Goal: Task Accomplishment & Management: Manage account settings

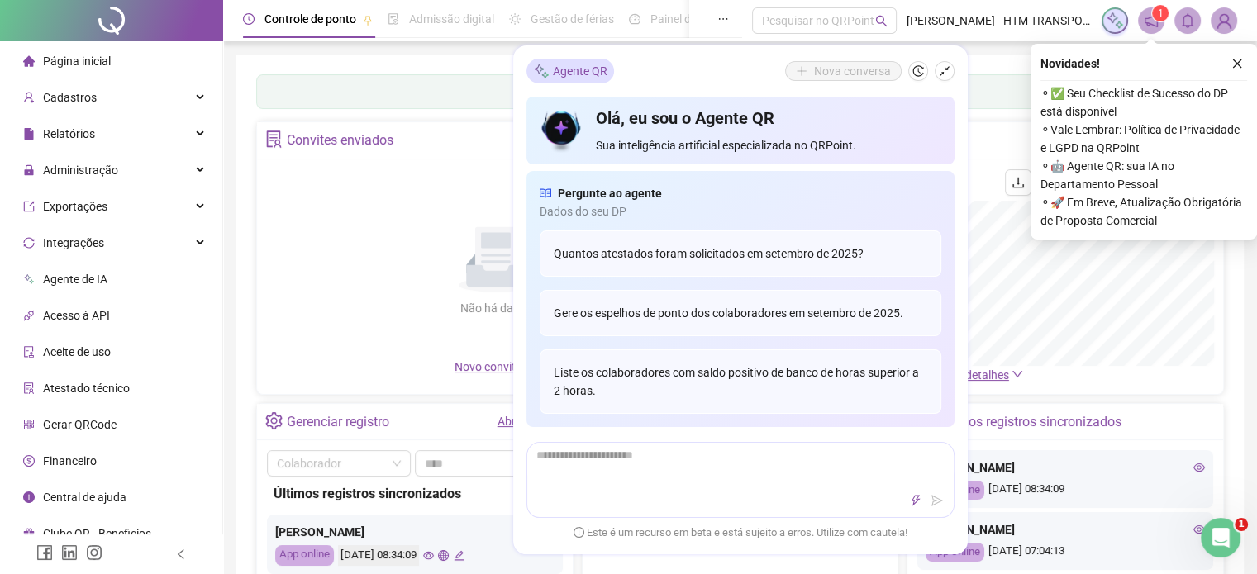
click at [933, 69] on div "Nova conversa" at bounding box center [869, 71] width 169 height 20
click at [948, 73] on icon "shrink" at bounding box center [945, 71] width 12 height 12
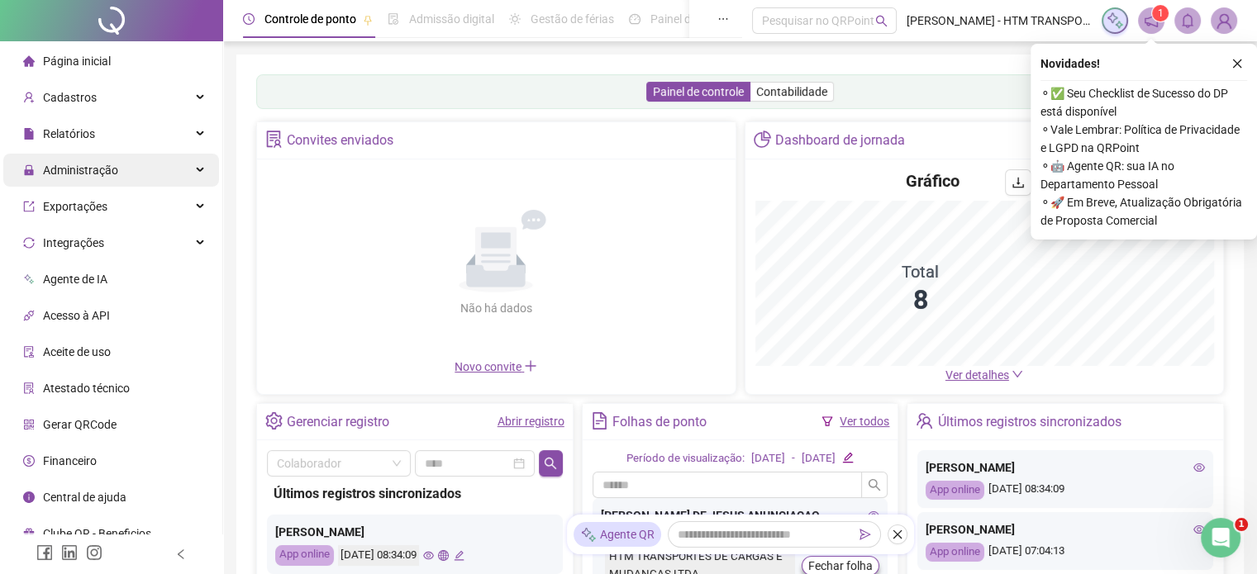
click at [93, 168] on span "Administração" at bounding box center [80, 170] width 75 height 13
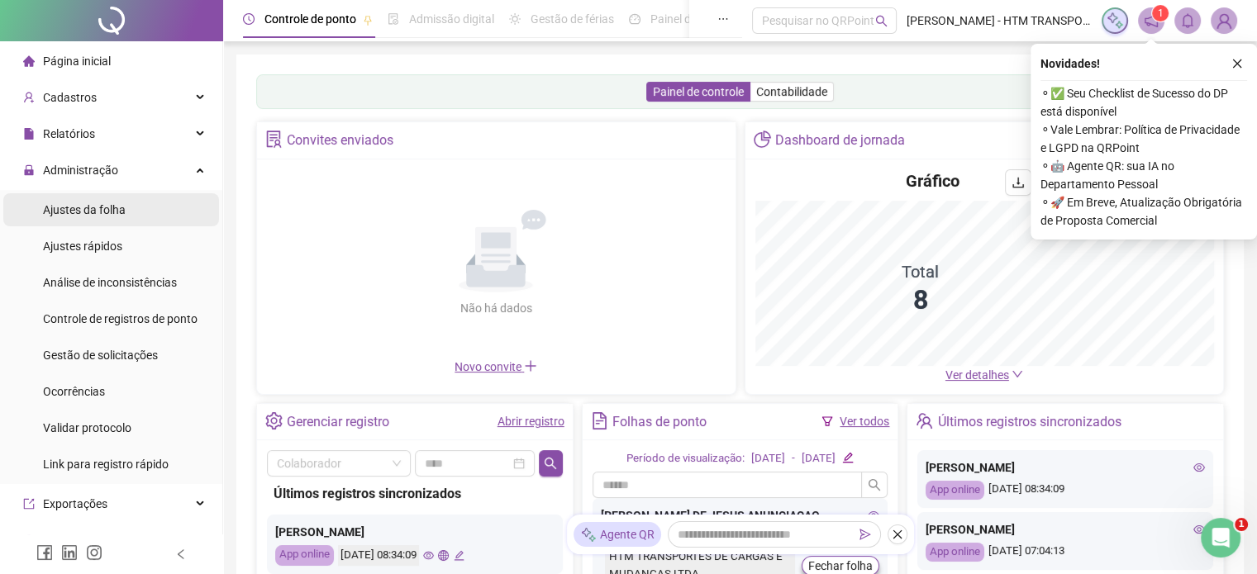
click at [86, 214] on span "Ajustes da folha" at bounding box center [84, 209] width 83 height 13
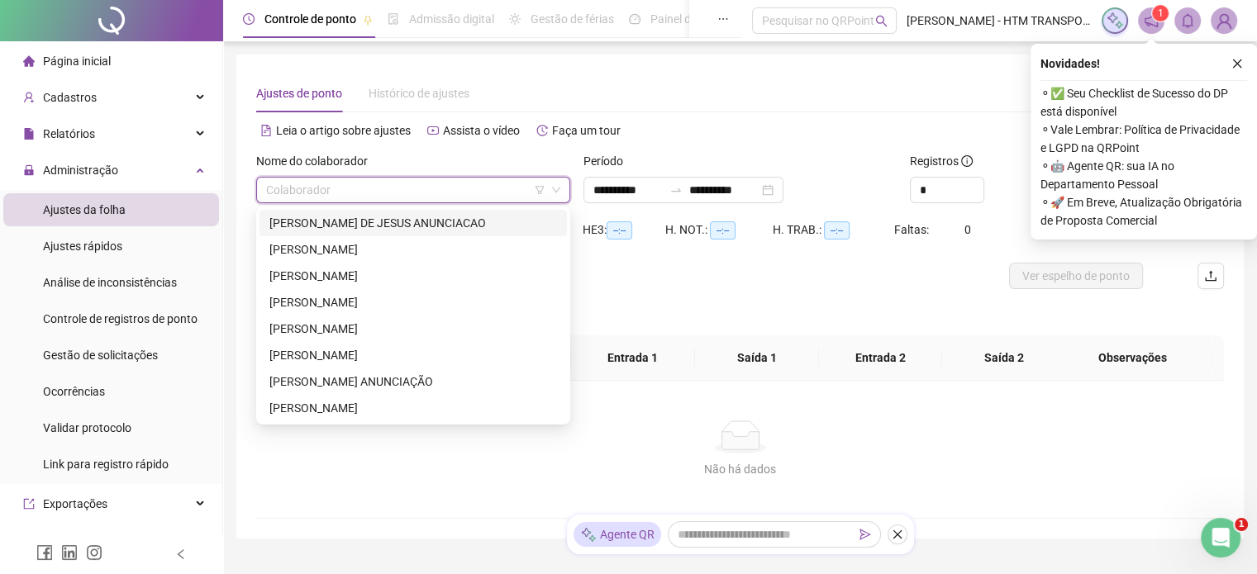
click at [410, 185] on input "search" at bounding box center [405, 190] width 279 height 25
click at [323, 224] on div "[PERSON_NAME] DE JESUS ANUNCIACAO" at bounding box center [413, 223] width 288 height 18
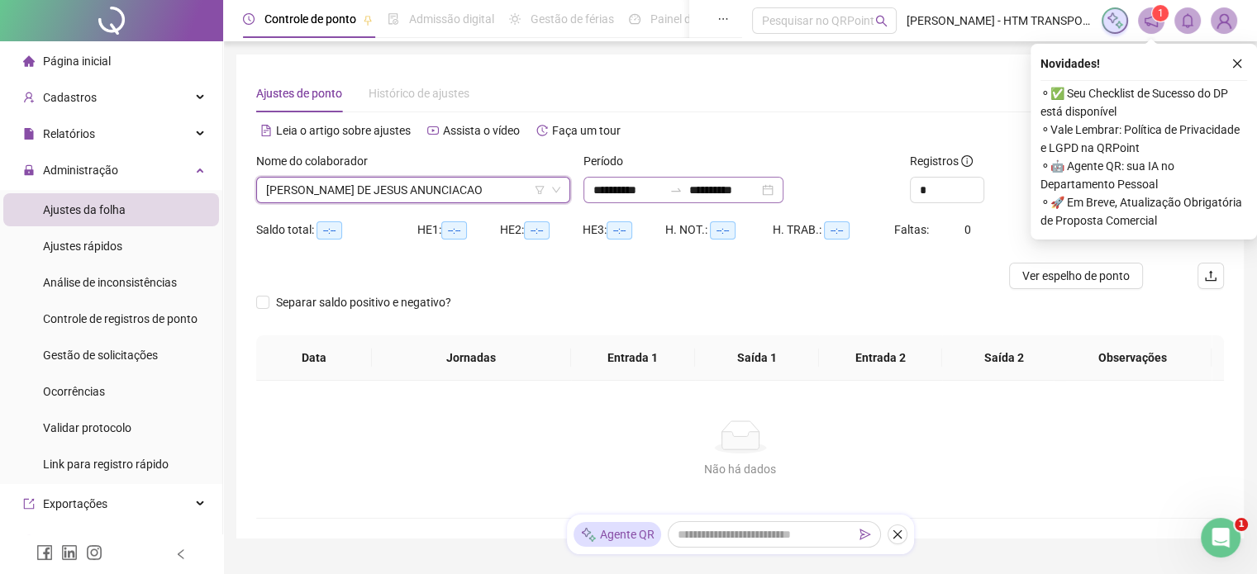
click at [783, 193] on div "**********" at bounding box center [683, 190] width 200 height 26
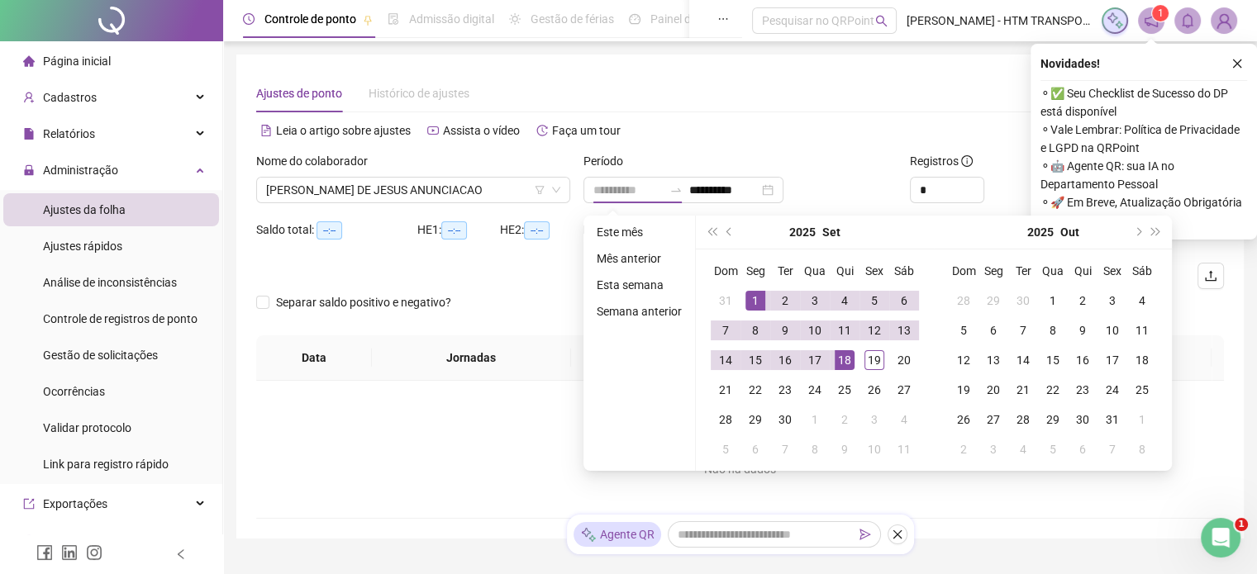
click at [750, 296] on div "1" at bounding box center [755, 301] width 20 height 20
type input "**********"
click at [870, 360] on div "19" at bounding box center [874, 360] width 20 height 20
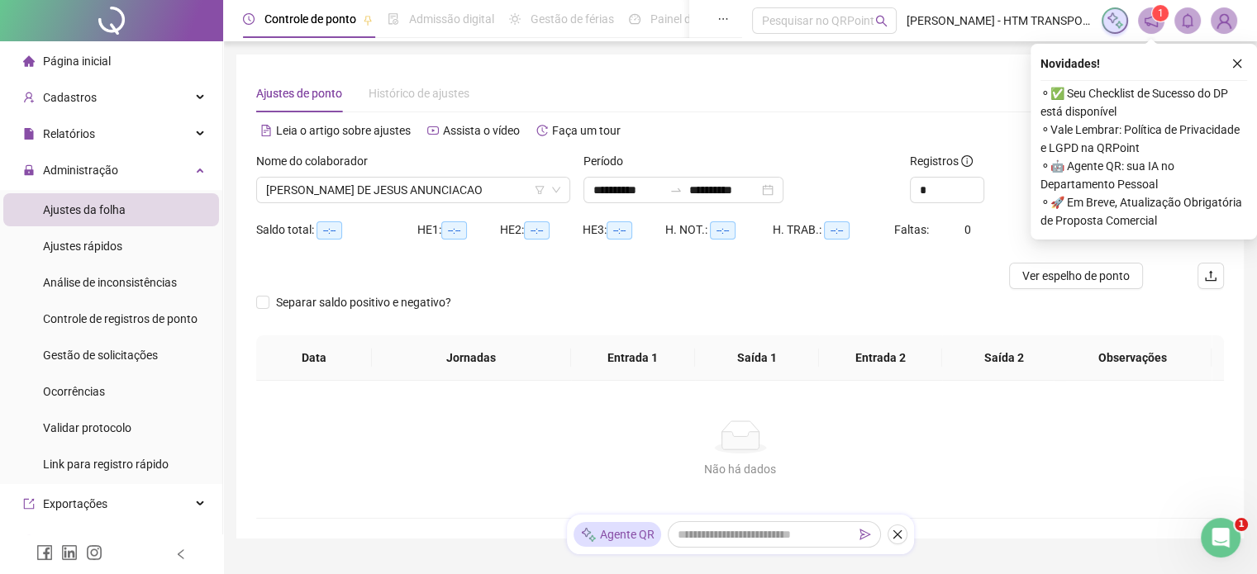
click at [1008, 183] on div "*" at bounding box center [985, 190] width 150 height 26
click at [1235, 59] on icon "close" at bounding box center [1237, 64] width 12 height 12
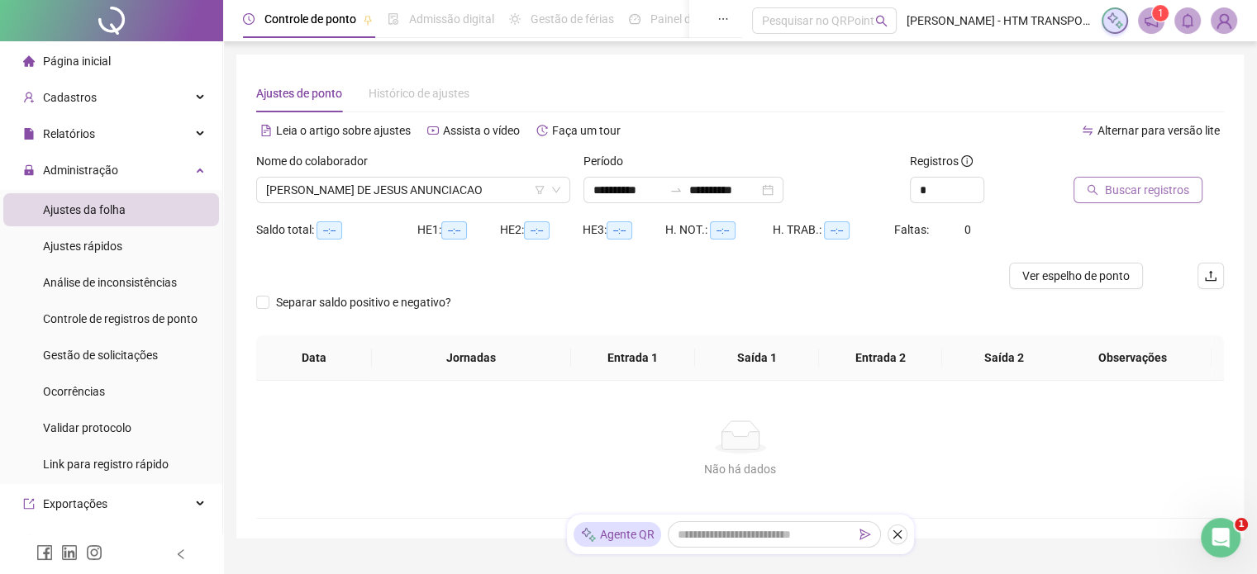
click at [1147, 183] on span "Buscar registros" at bounding box center [1147, 190] width 84 height 18
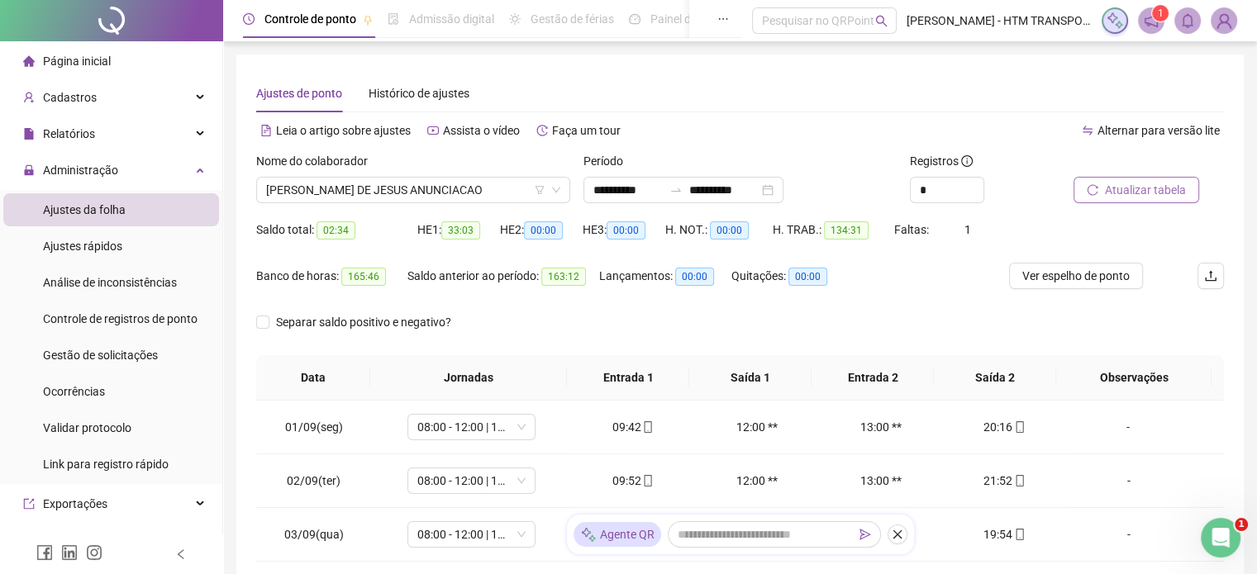
click at [1142, 187] on span "Atualizar tabela" at bounding box center [1145, 190] width 81 height 18
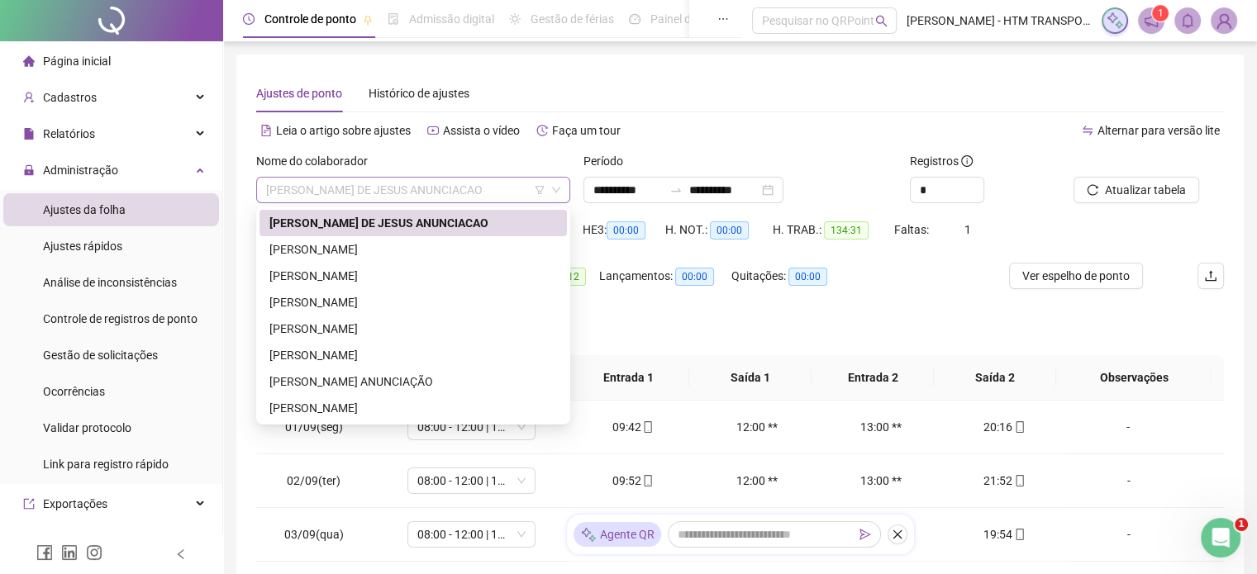
click at [516, 193] on span "[PERSON_NAME] DE JESUS ANUNCIACAO" at bounding box center [413, 190] width 294 height 25
click at [359, 255] on div "[PERSON_NAME]" at bounding box center [413, 249] width 288 height 18
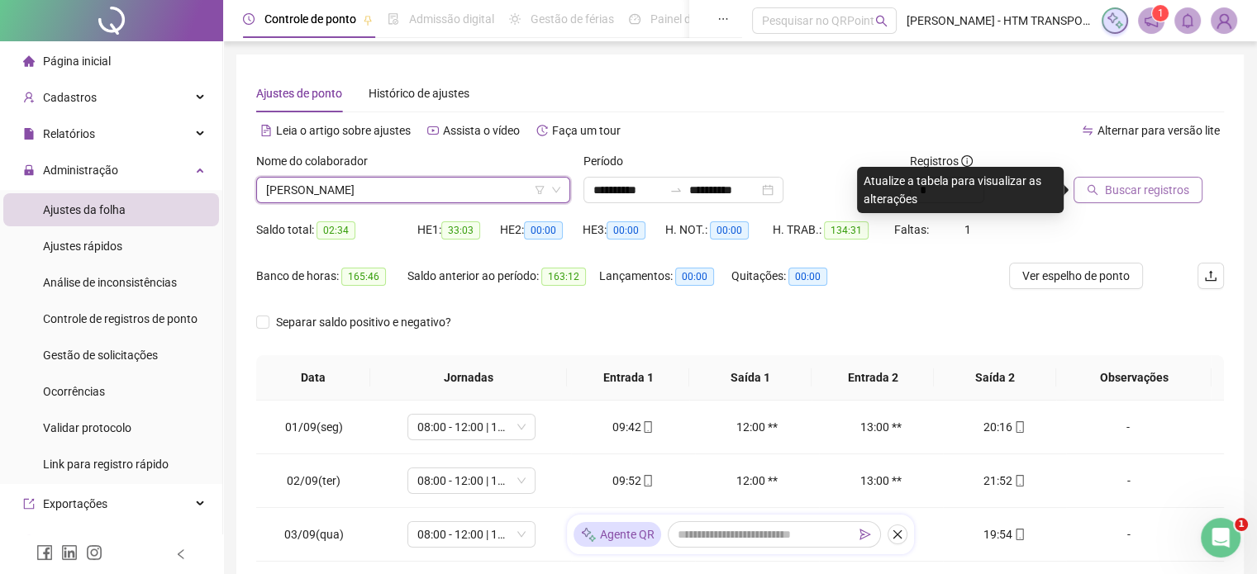
click at [1119, 191] on span "Buscar registros" at bounding box center [1147, 190] width 84 height 18
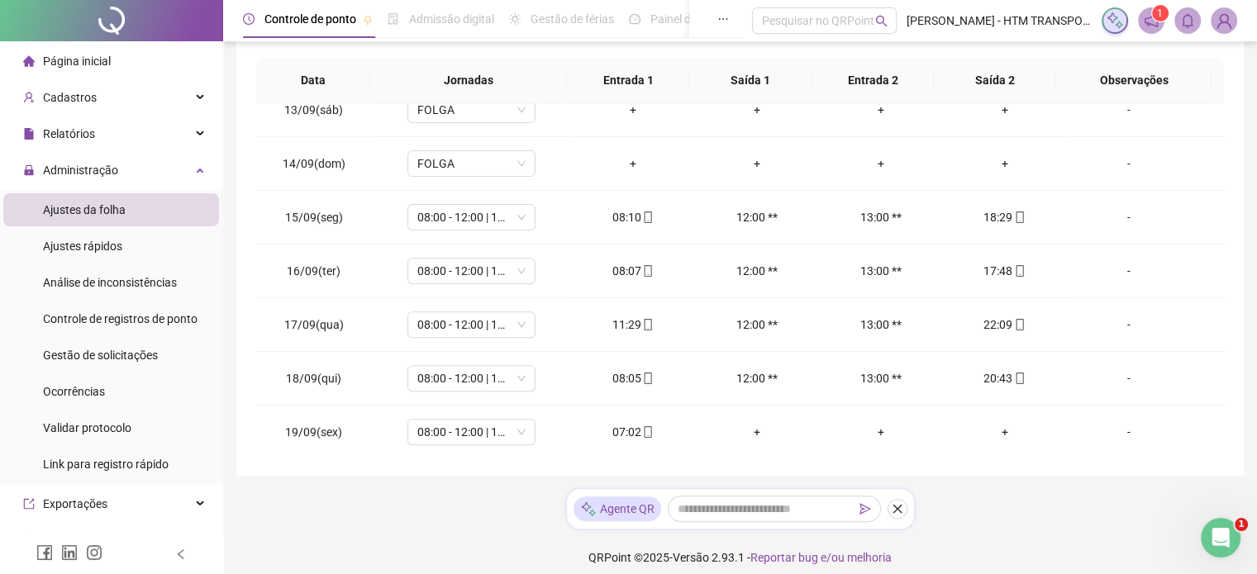
scroll to position [309, 0]
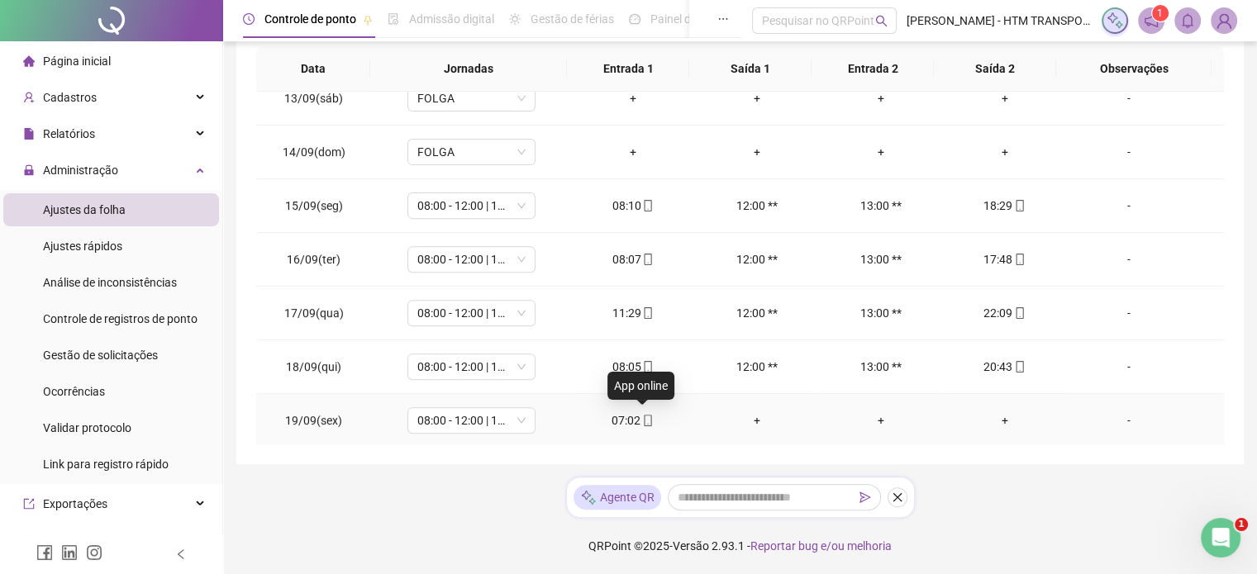
click at [643, 415] on icon "mobile" at bounding box center [648, 421] width 12 height 12
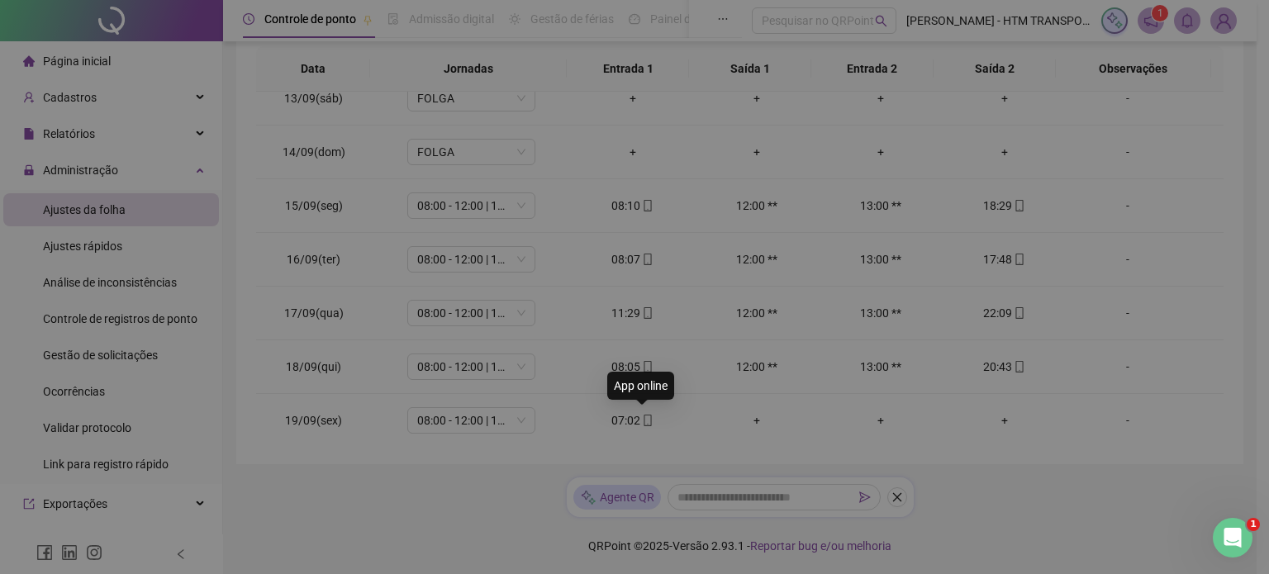
type input "**********"
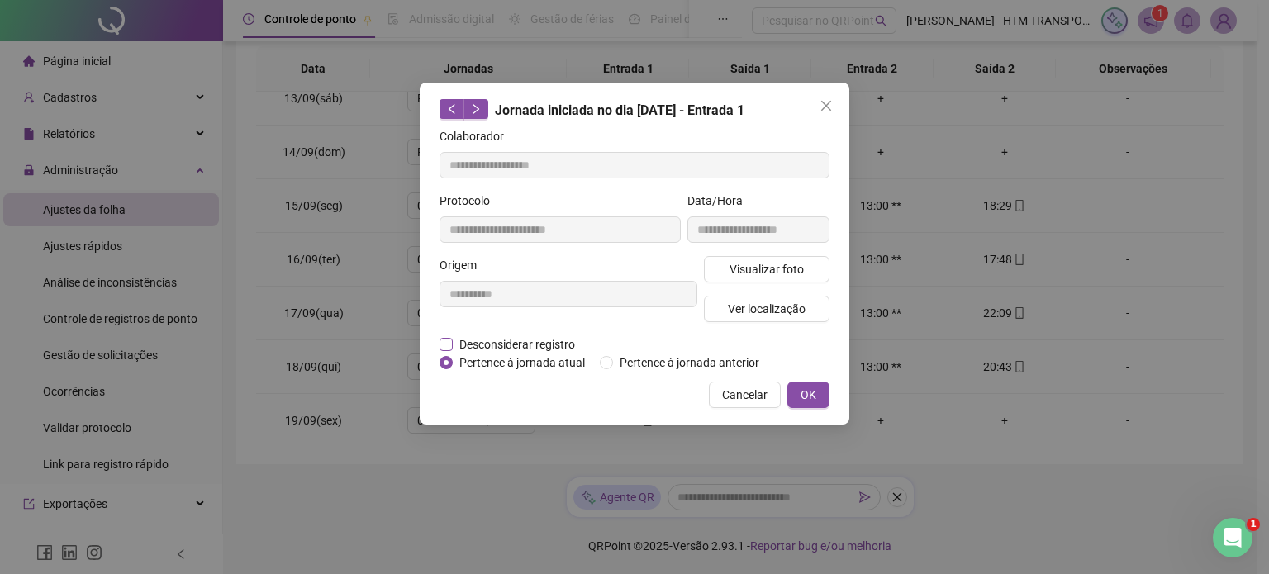
click at [449, 336] on label "Desconsiderar registro" at bounding box center [517, 345] width 154 height 18
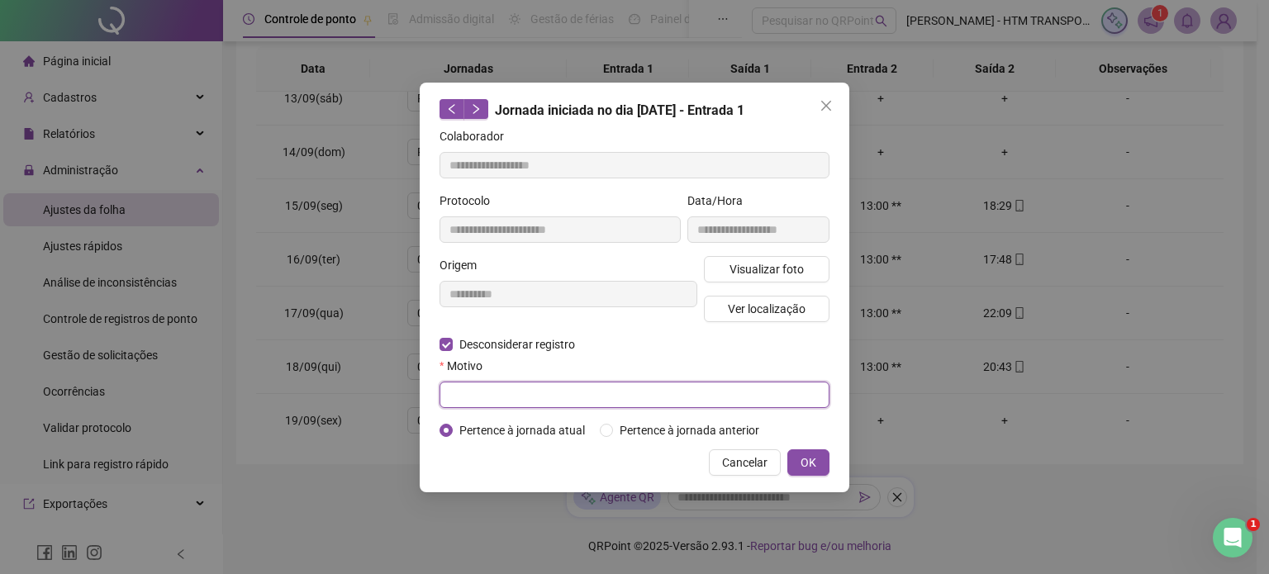
click at [538, 406] on input "text" at bounding box center [635, 395] width 390 height 26
type input "**********"
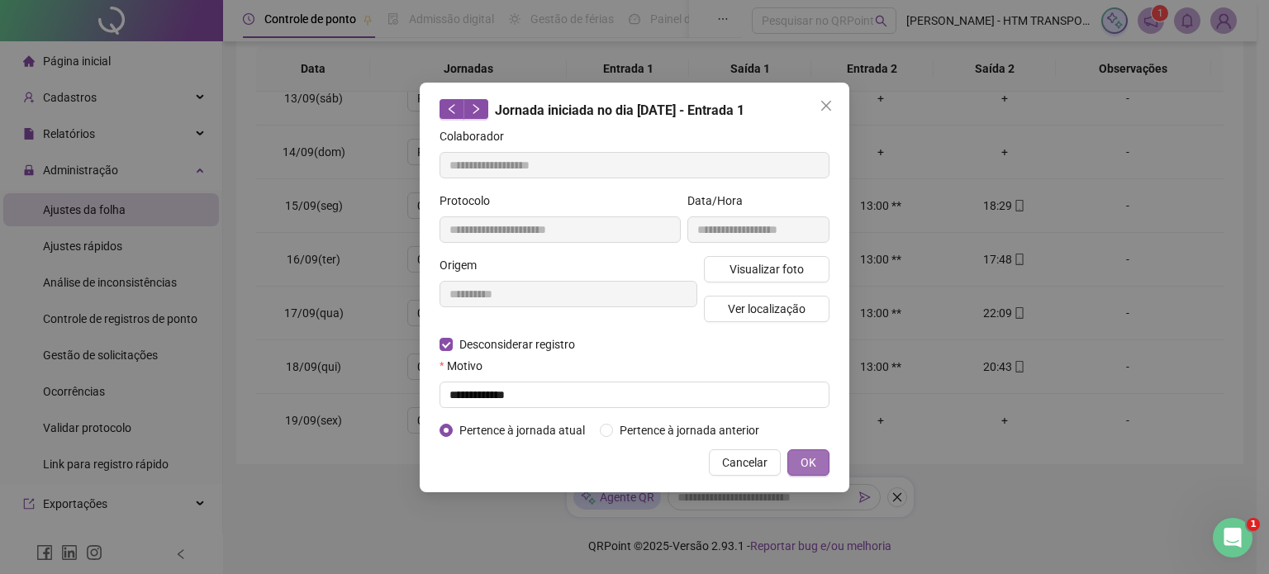
click at [807, 465] on span "OK" at bounding box center [809, 463] width 16 height 18
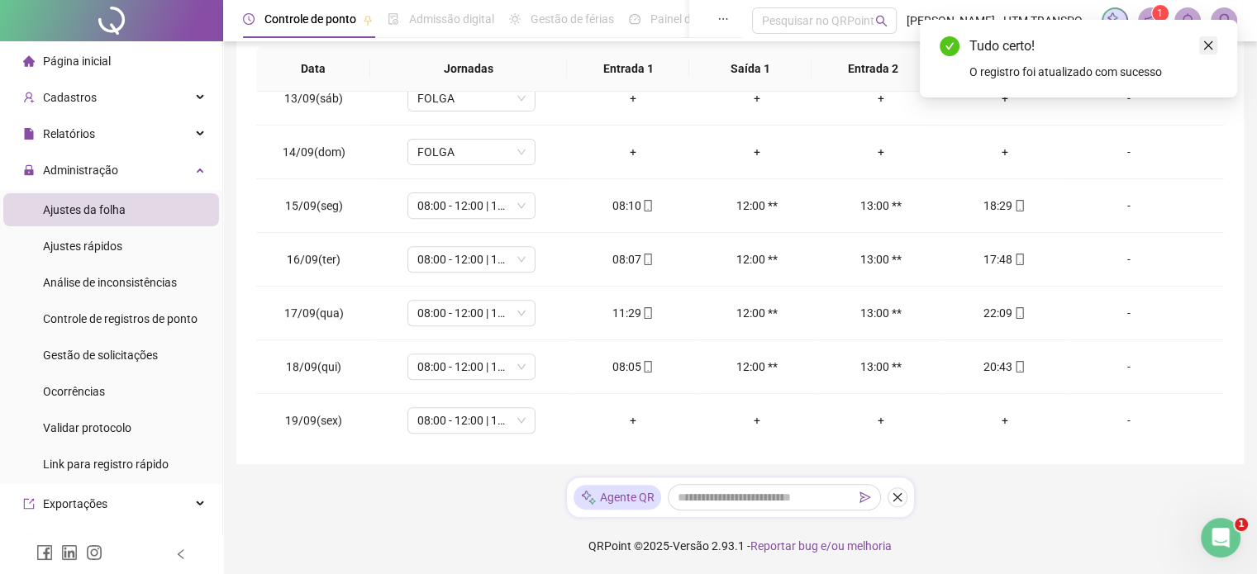
click at [1207, 50] on icon "close" at bounding box center [1208, 46] width 12 height 12
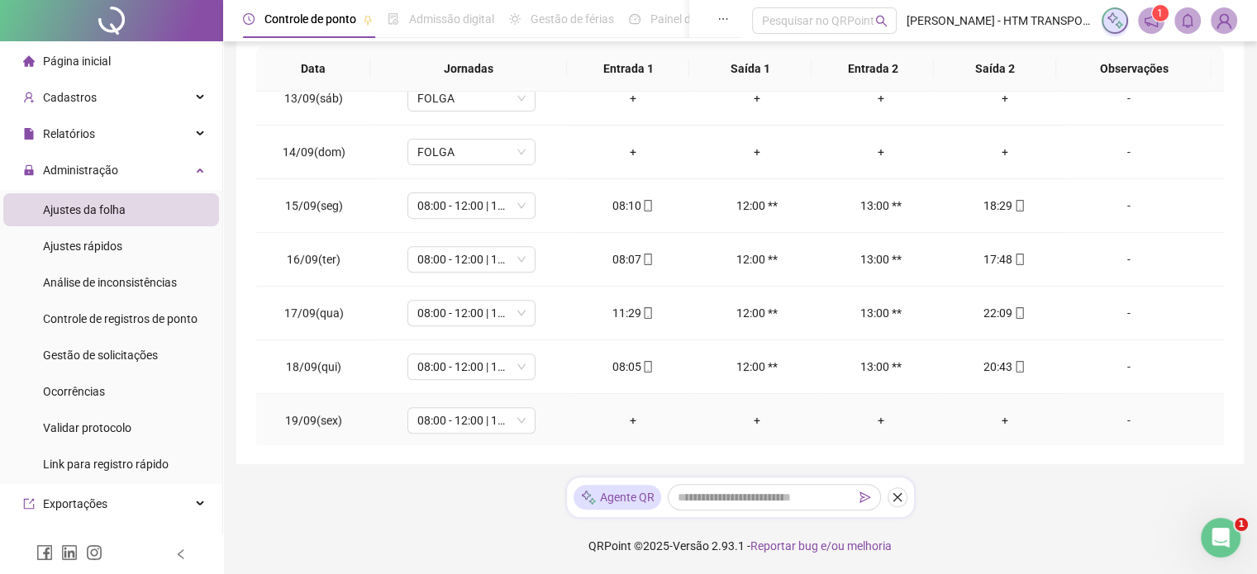
click at [627, 416] on div "+" at bounding box center [633, 421] width 98 height 18
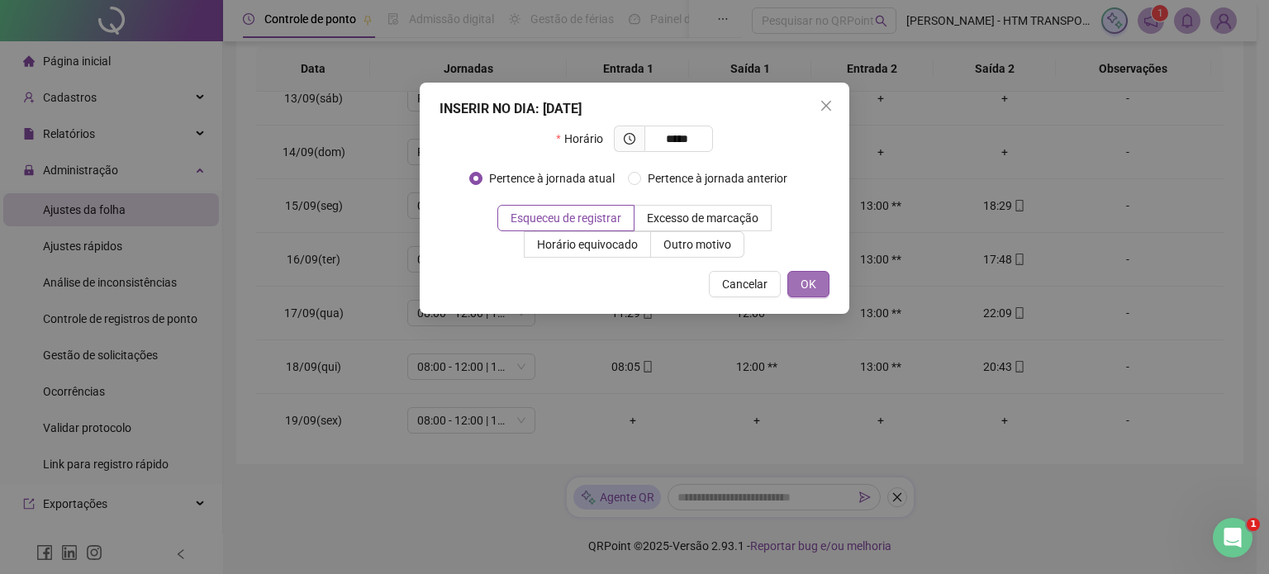
type input "*****"
click at [813, 281] on span "OK" at bounding box center [809, 284] width 16 height 18
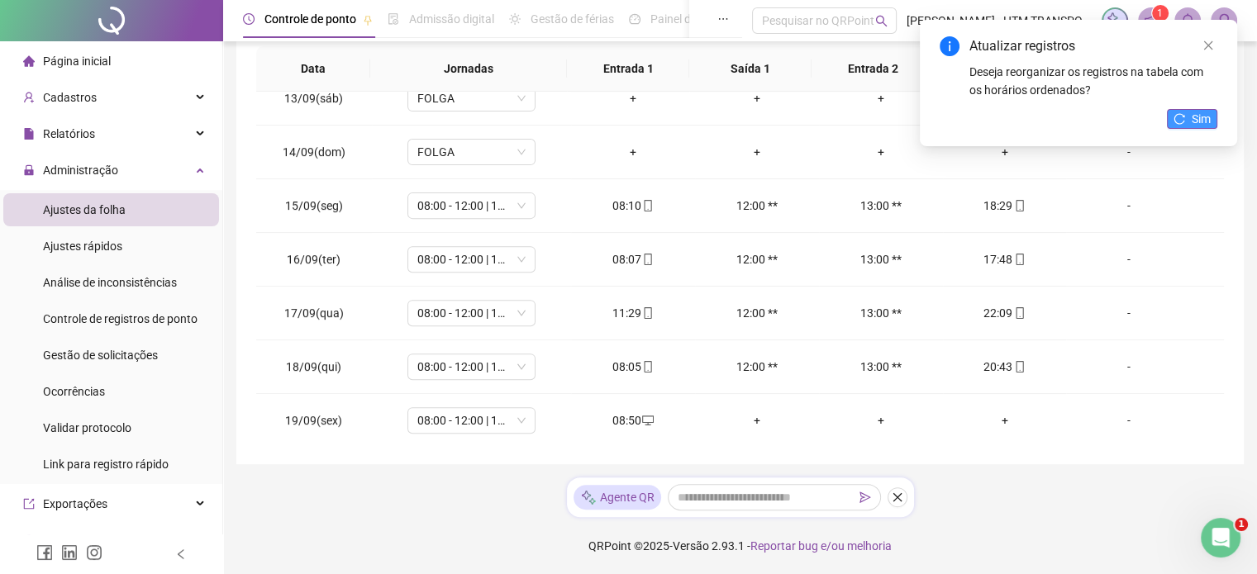
click at [1202, 110] on span "Sim" at bounding box center [1201, 119] width 19 height 18
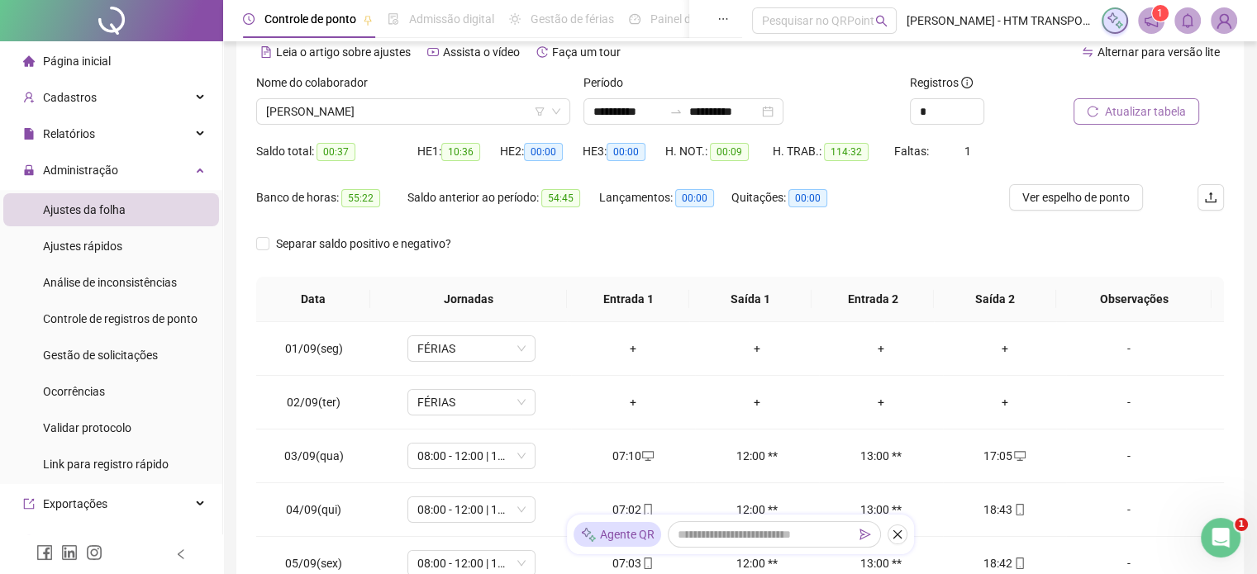
scroll to position [0, 0]
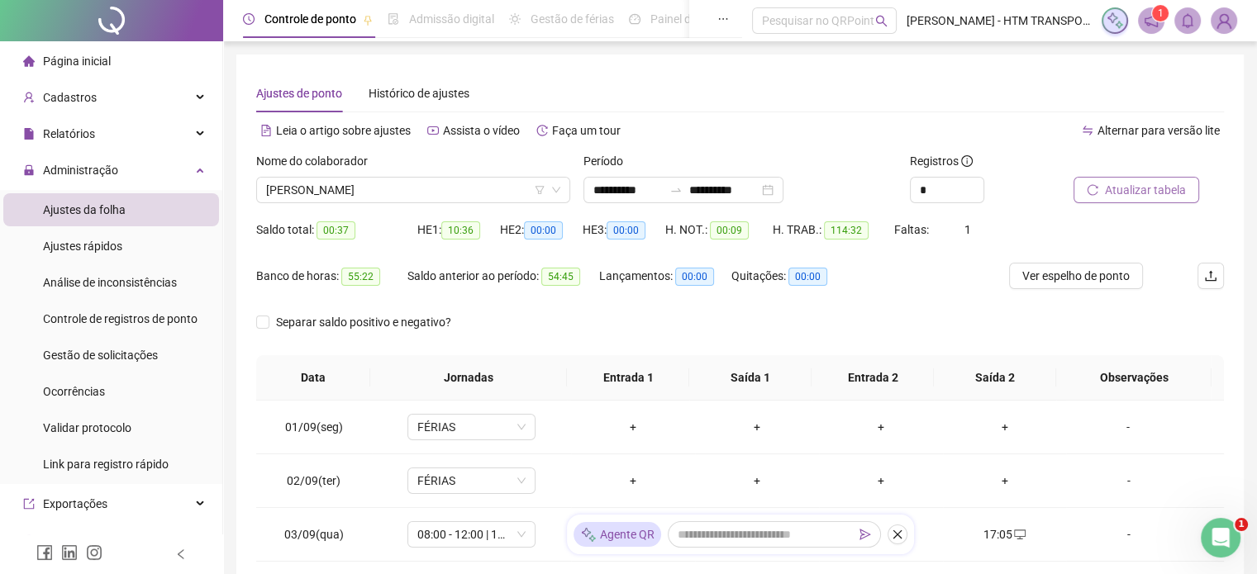
click at [1125, 196] on span "Atualizar tabela" at bounding box center [1145, 190] width 81 height 18
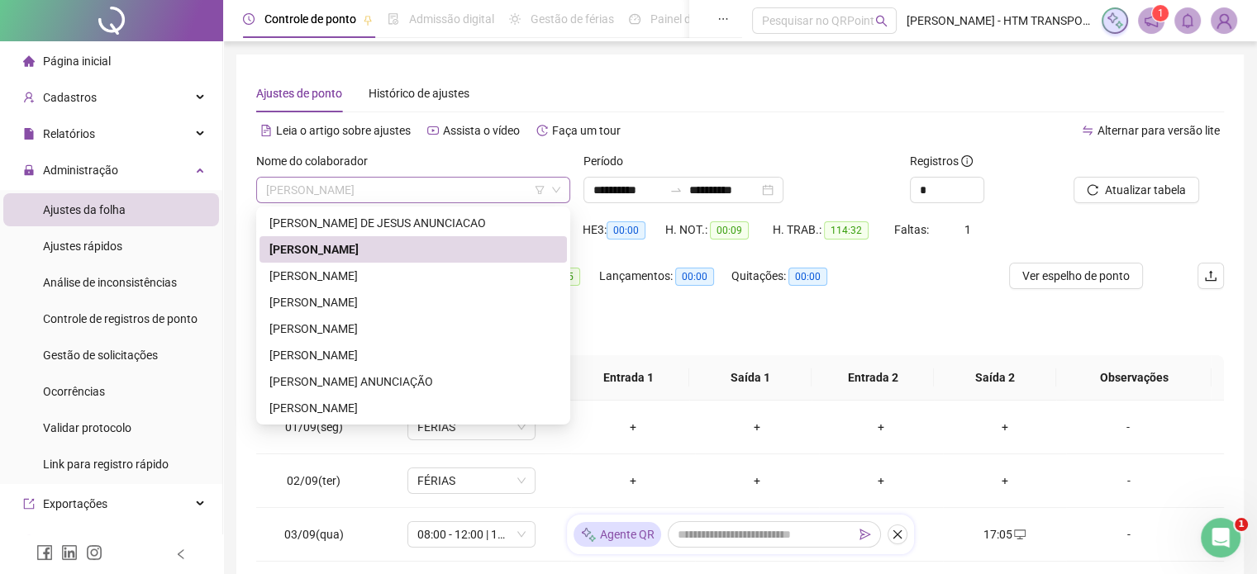
click at [461, 199] on span "[PERSON_NAME]" at bounding box center [413, 190] width 294 height 25
click at [334, 278] on div "[PERSON_NAME]" at bounding box center [413, 276] width 288 height 18
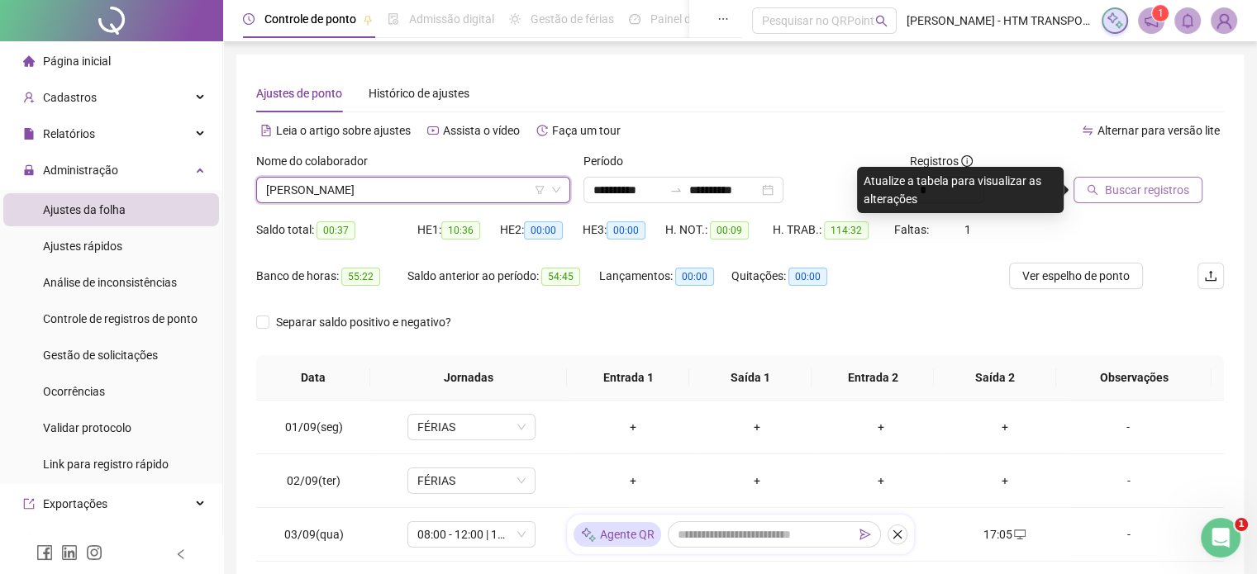
click at [1111, 193] on span "Buscar registros" at bounding box center [1147, 190] width 84 height 18
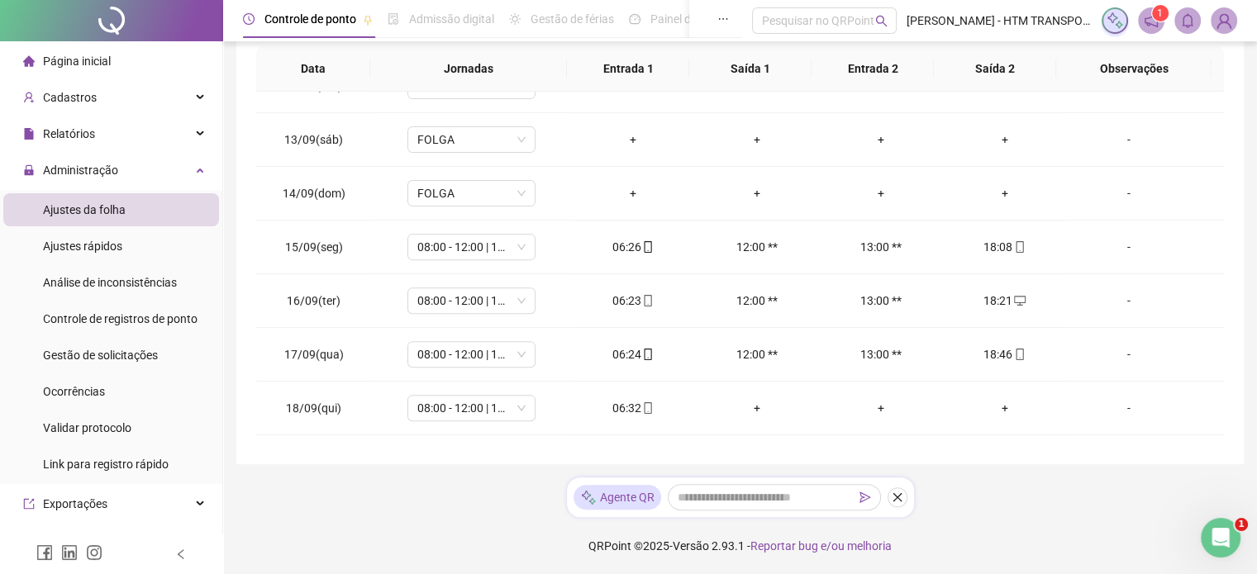
scroll to position [664, 0]
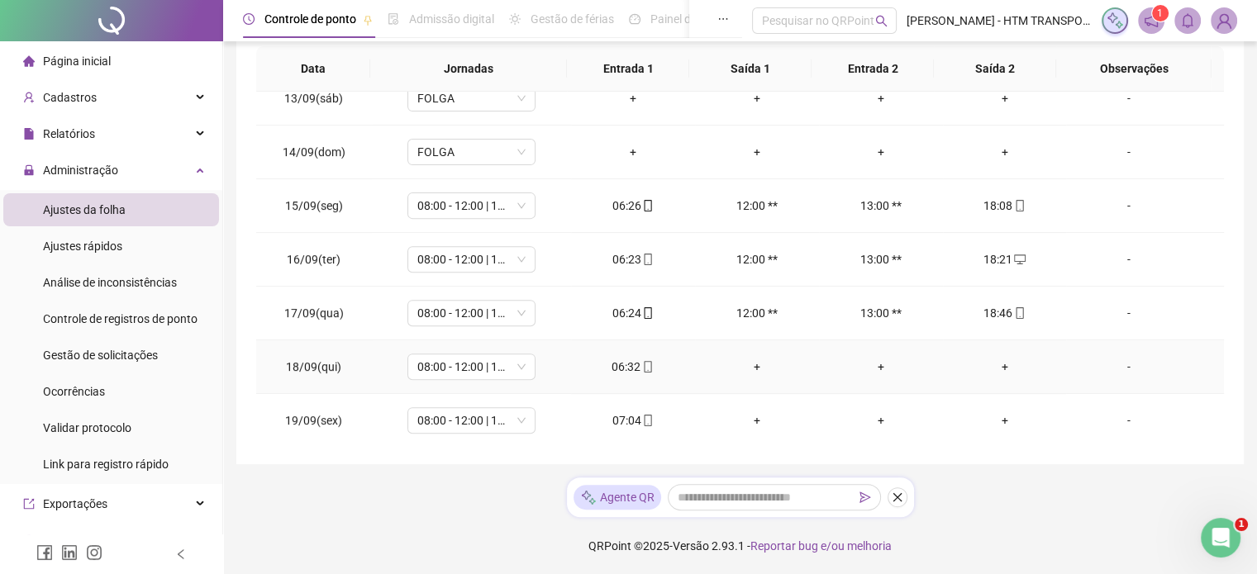
click at [997, 365] on div "+" at bounding box center [1005, 367] width 98 height 18
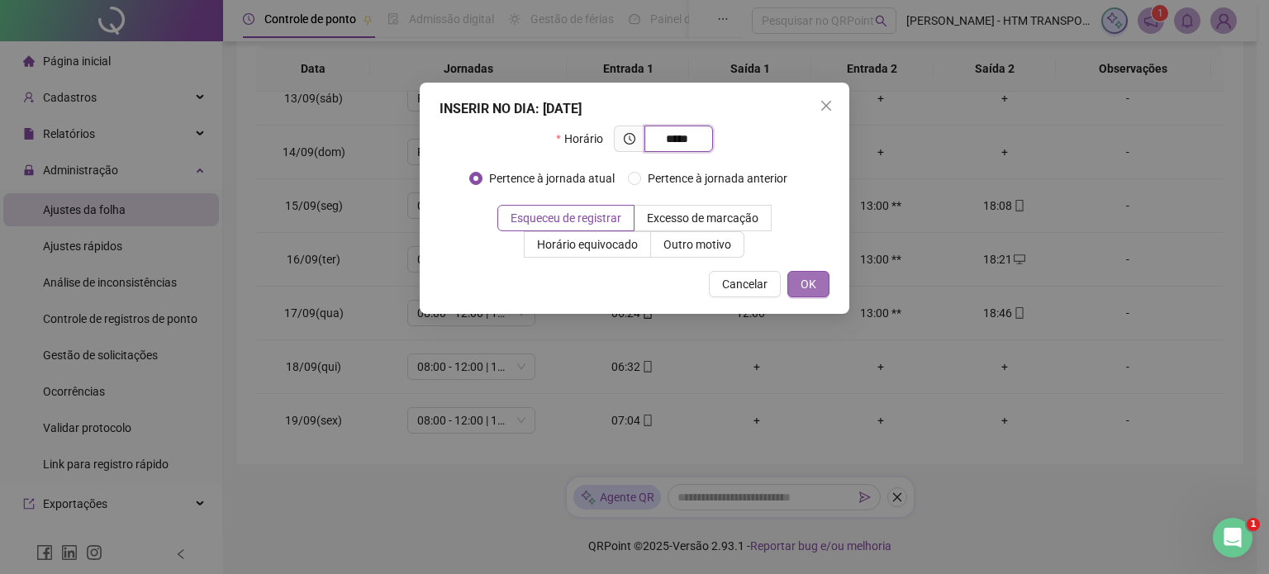
type input "*****"
click at [818, 279] on button "OK" at bounding box center [809, 284] width 42 height 26
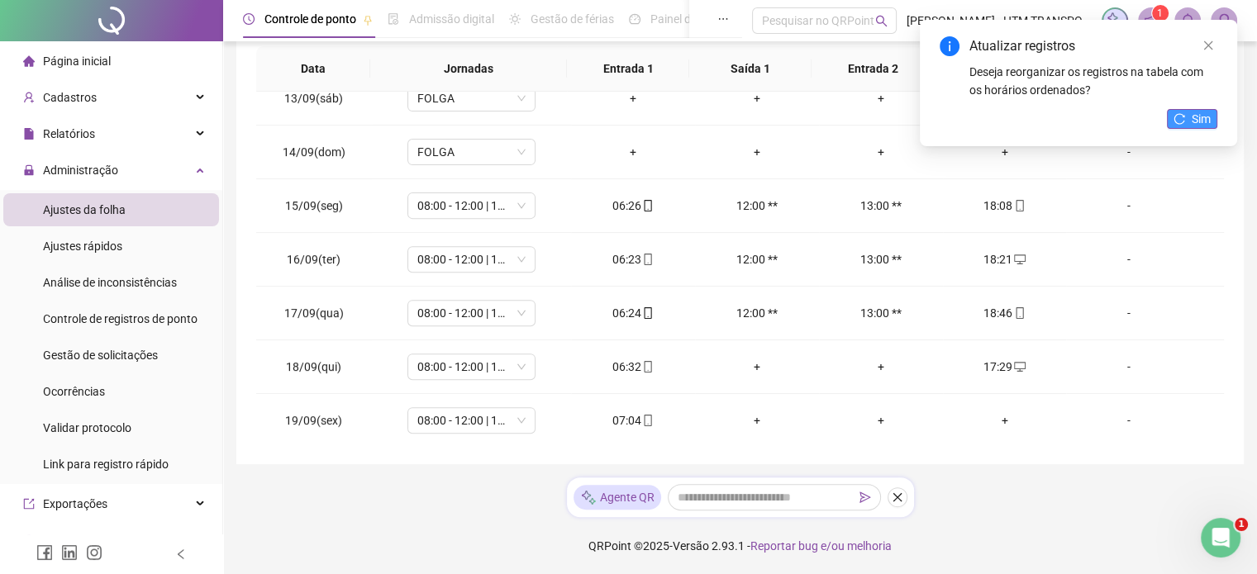
click at [1182, 117] on icon "reload" at bounding box center [1179, 119] width 12 height 12
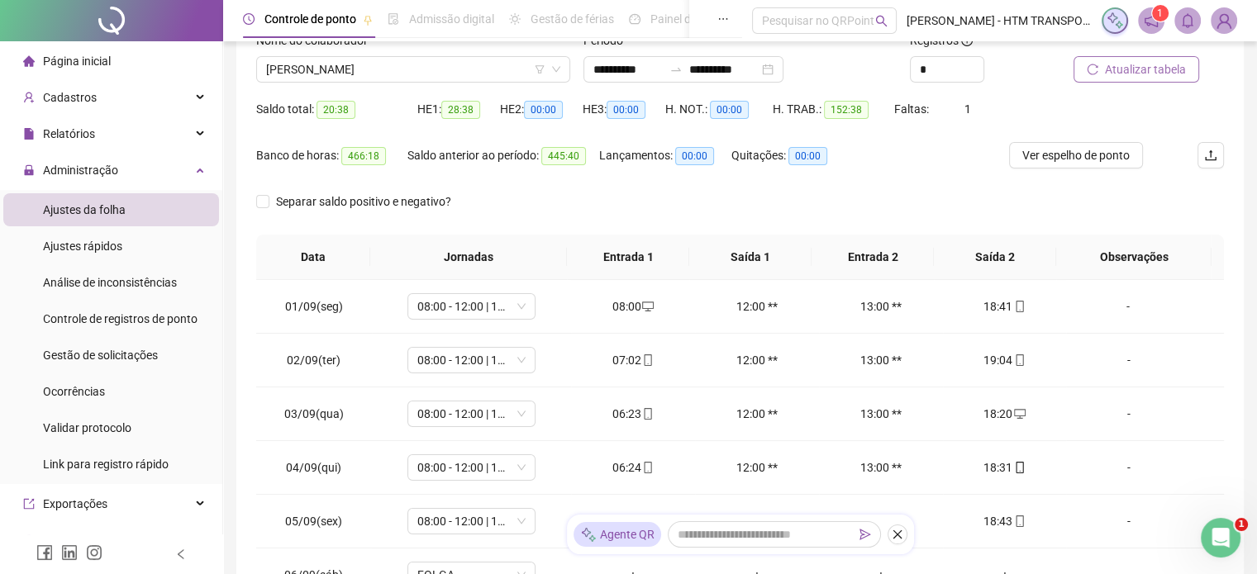
scroll to position [0, 0]
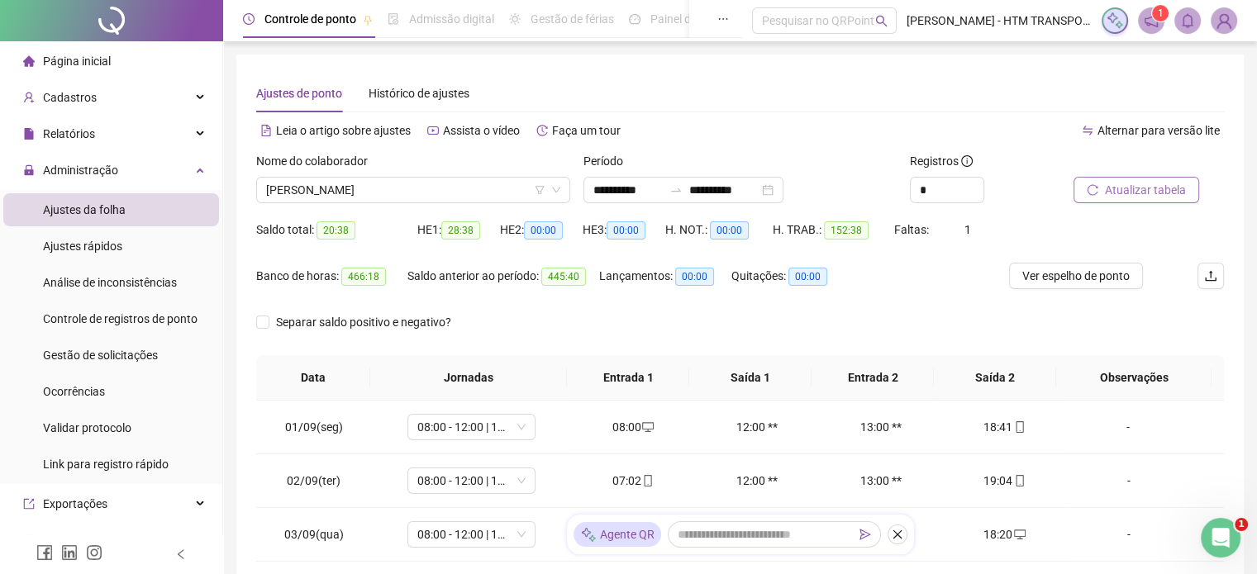
click at [1134, 194] on span "Atualizar tabela" at bounding box center [1145, 190] width 81 height 18
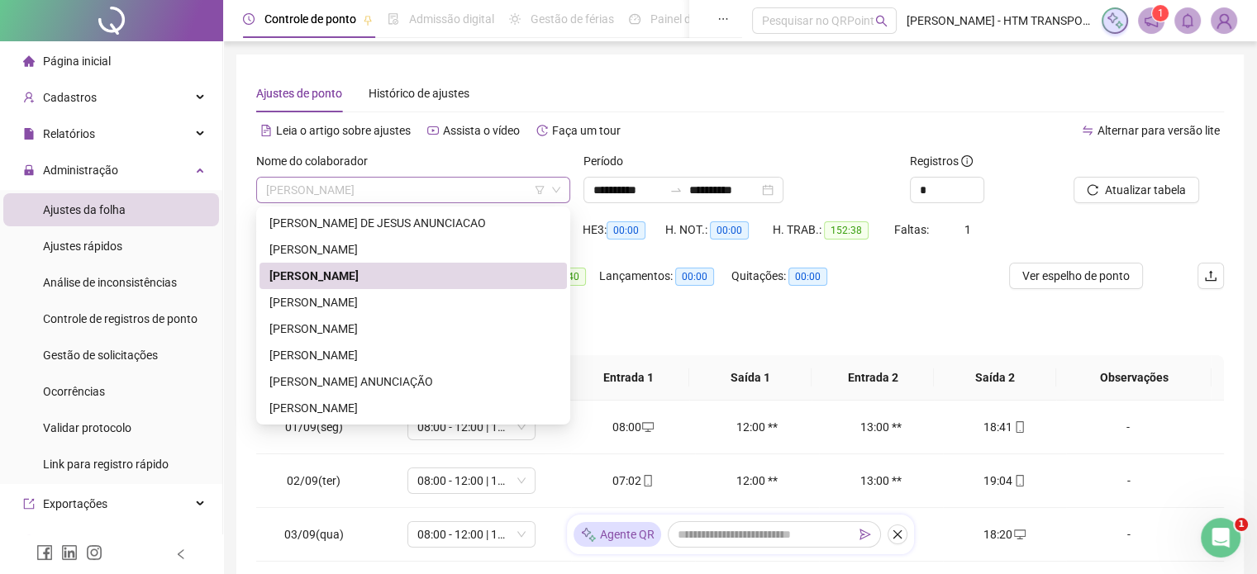
click at [459, 188] on span "[PERSON_NAME]" at bounding box center [413, 190] width 294 height 25
click at [356, 299] on div "[PERSON_NAME]" at bounding box center [413, 302] width 288 height 18
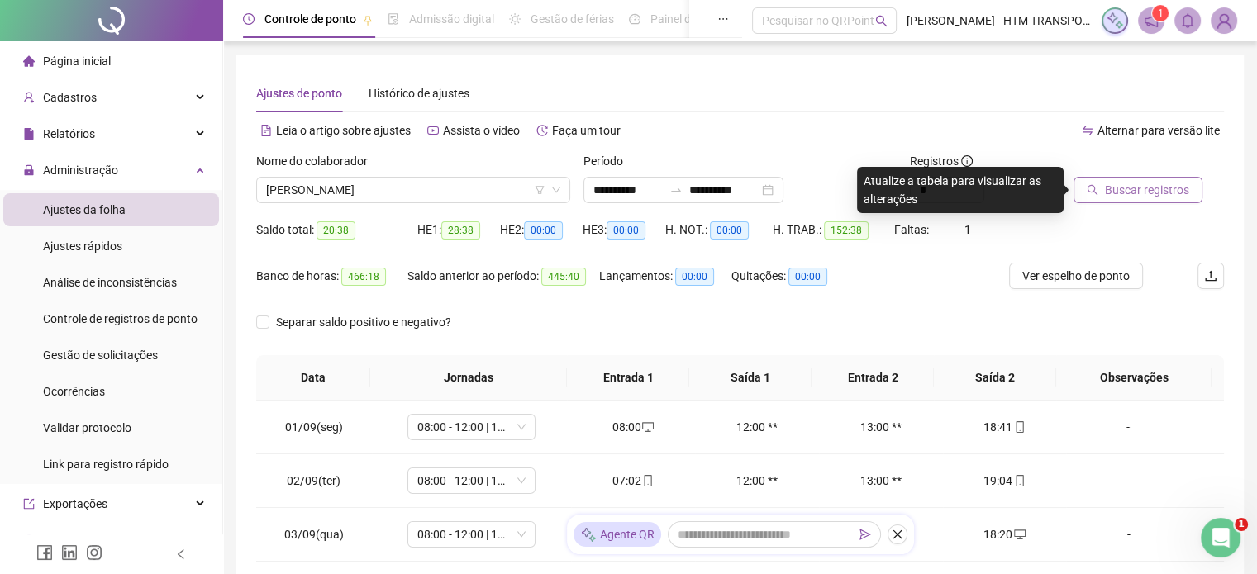
click at [1132, 189] on span "Buscar registros" at bounding box center [1147, 190] width 84 height 18
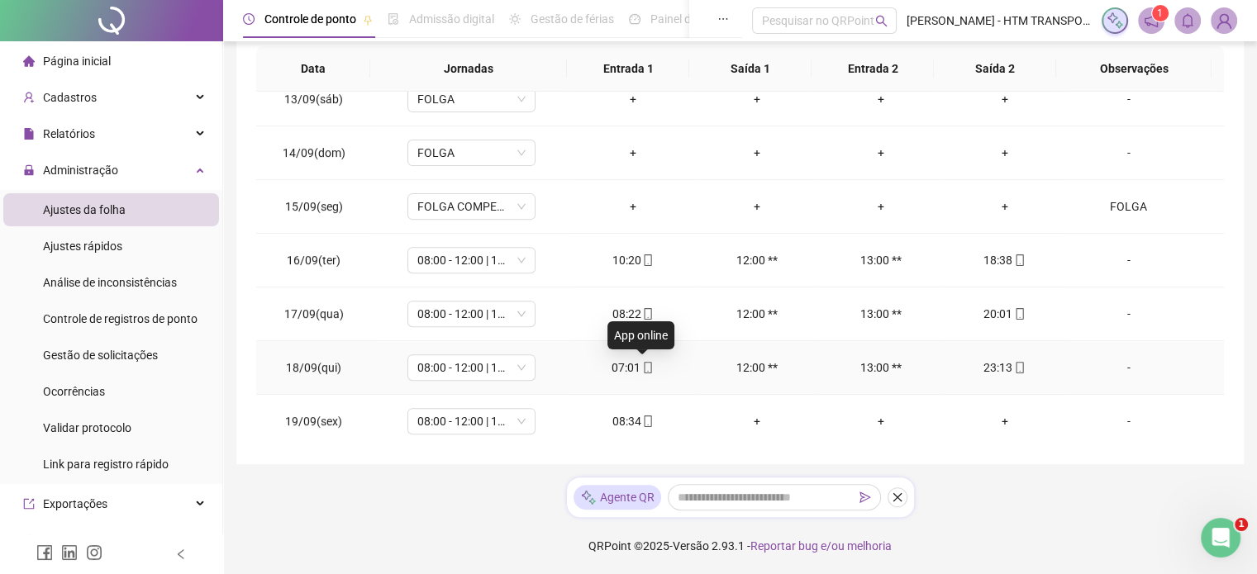
scroll to position [664, 0]
click at [998, 359] on div "23:13" at bounding box center [1005, 367] width 98 height 18
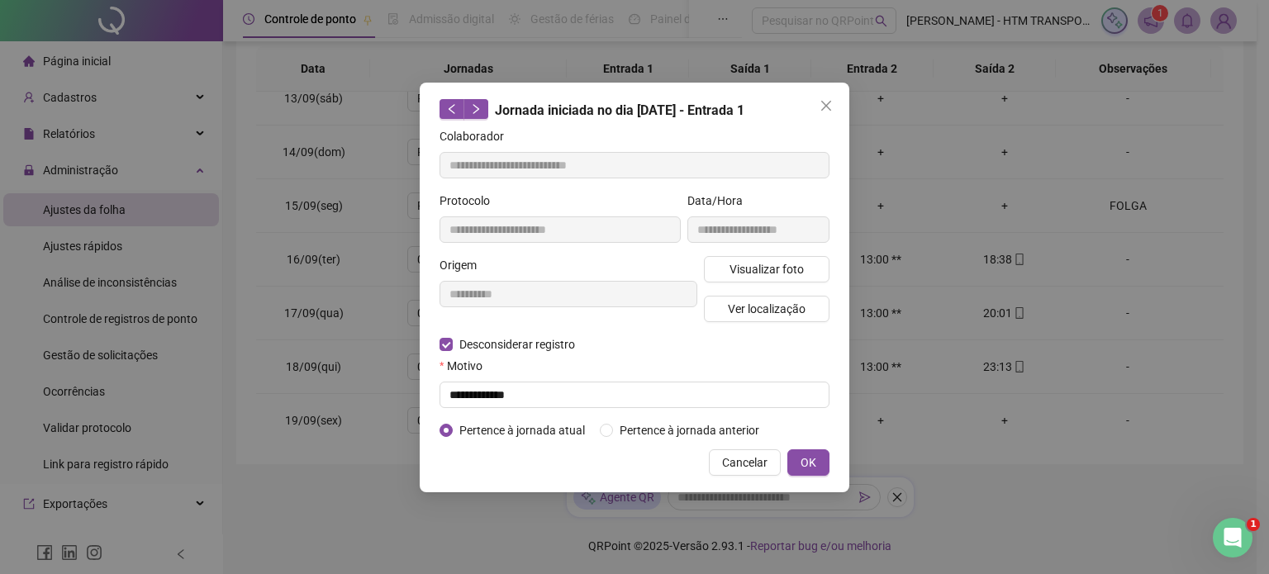
type input "**********"
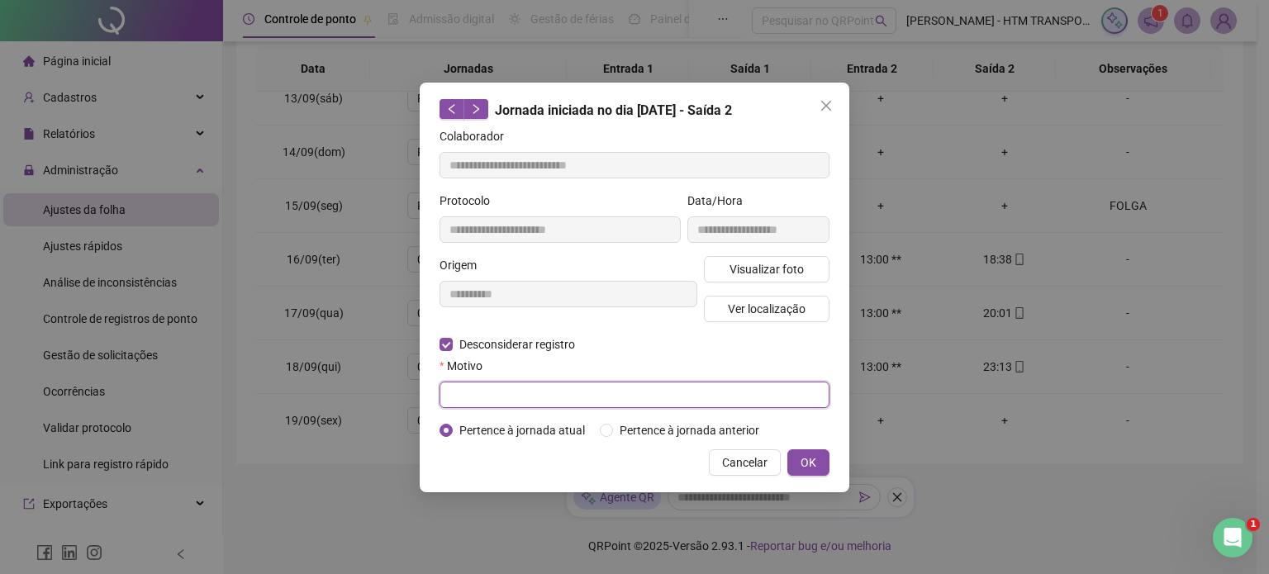
click at [602, 402] on input "text" at bounding box center [635, 395] width 390 height 26
type input "**********"
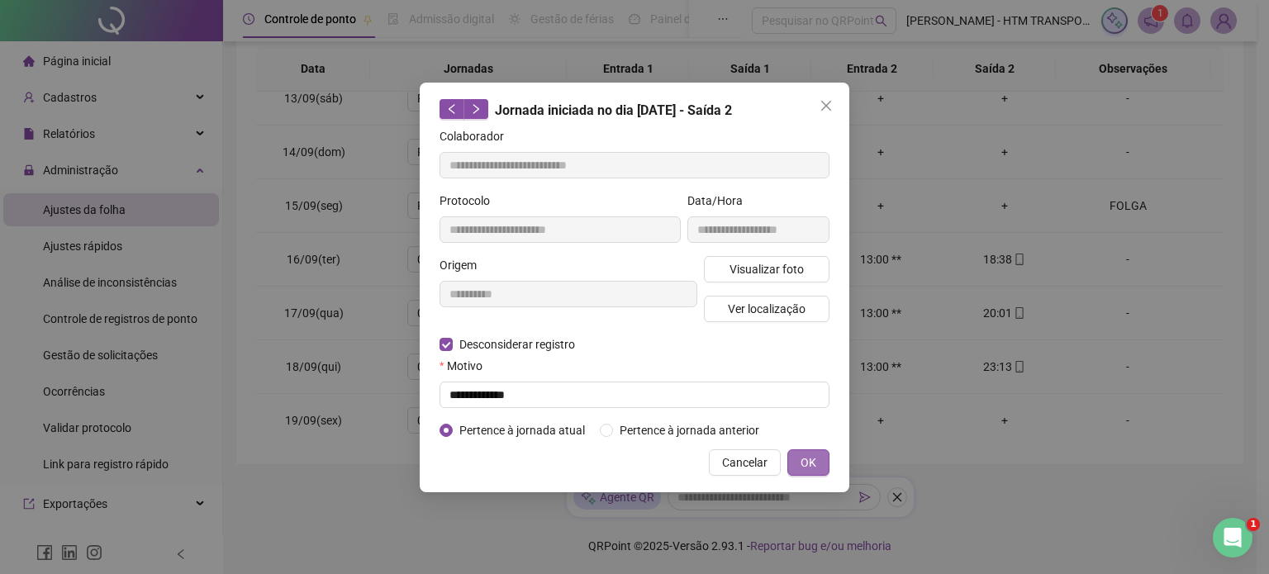
click at [810, 456] on span "OK" at bounding box center [809, 463] width 16 height 18
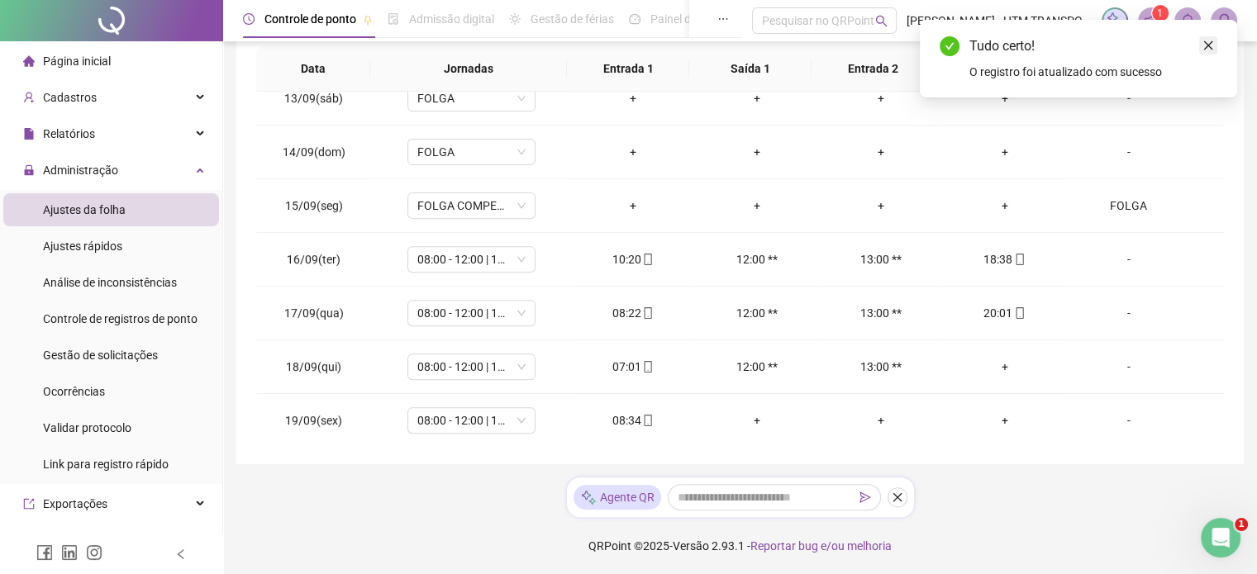
click at [1202, 40] on icon "close" at bounding box center [1208, 46] width 12 height 12
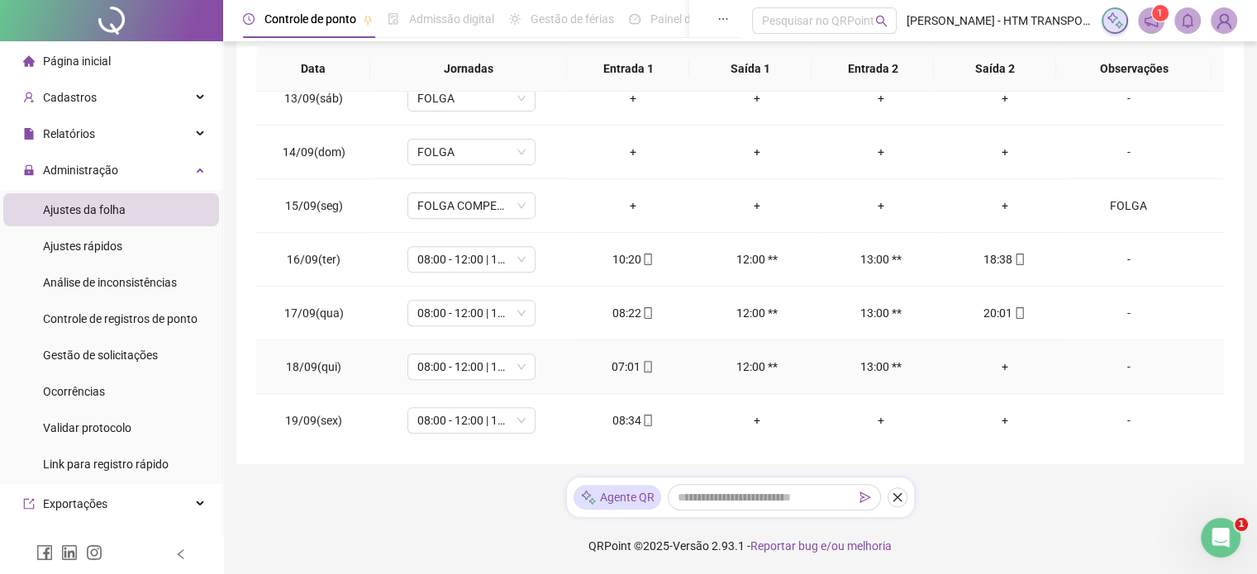
click at [991, 364] on div "+" at bounding box center [1005, 367] width 98 height 18
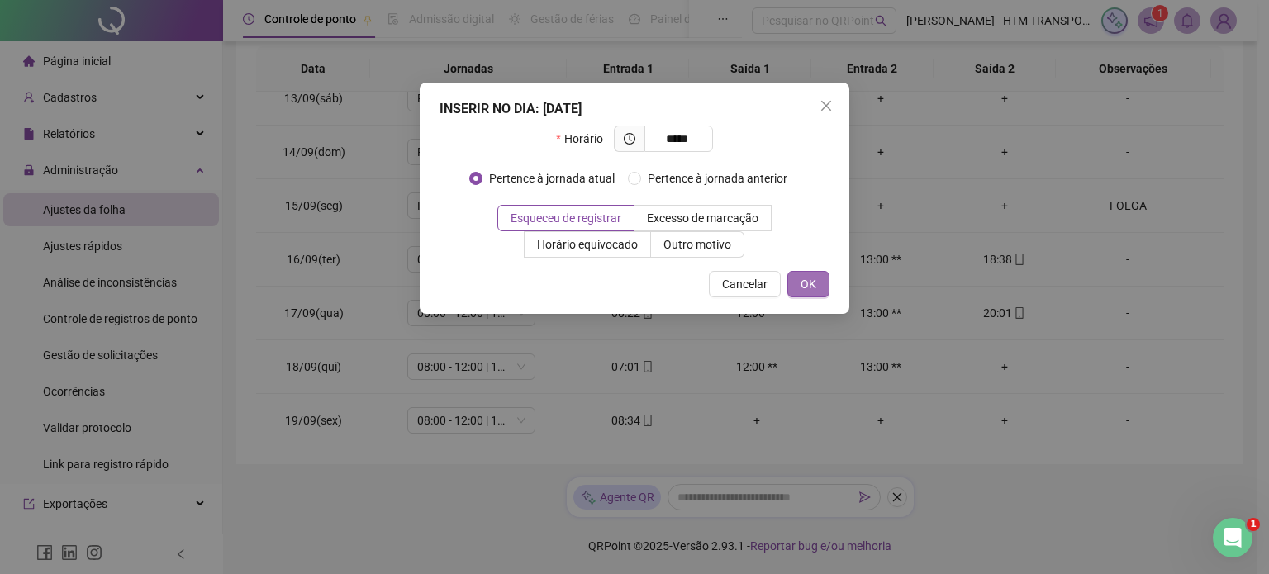
type input "*****"
click at [819, 282] on button "OK" at bounding box center [809, 284] width 42 height 26
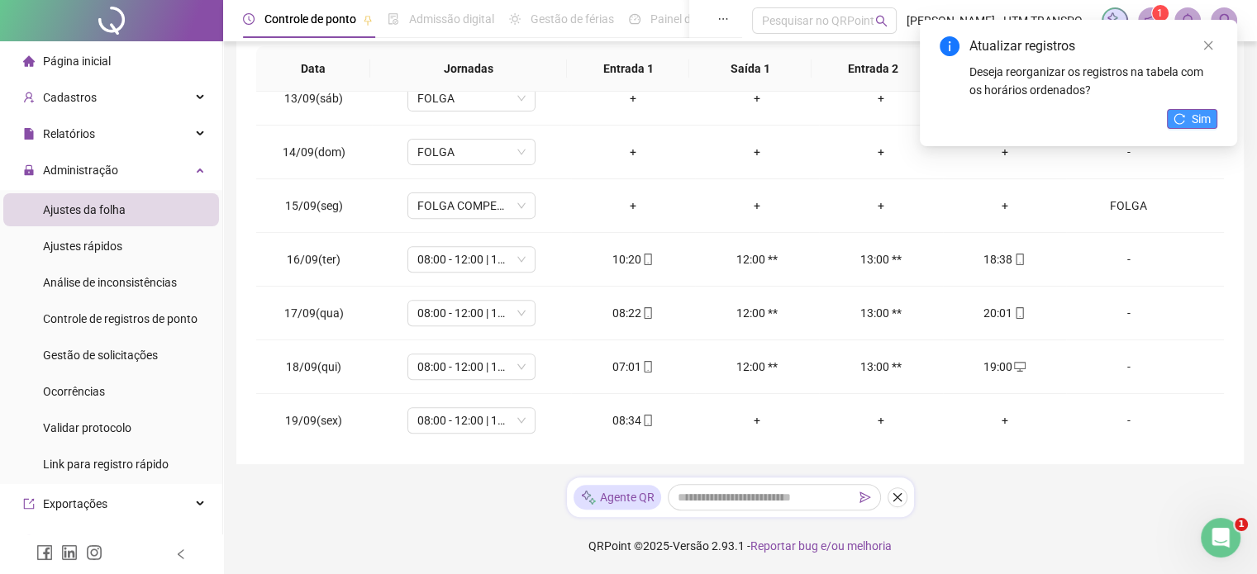
click at [1214, 112] on button "Sim" at bounding box center [1192, 119] width 50 height 20
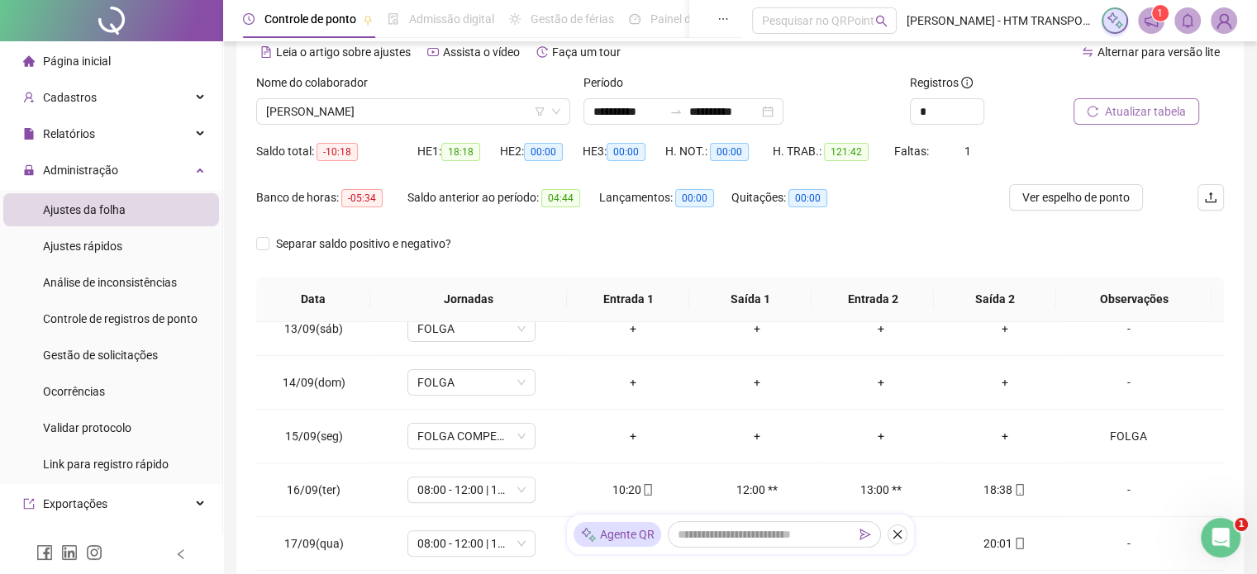
scroll to position [0, 0]
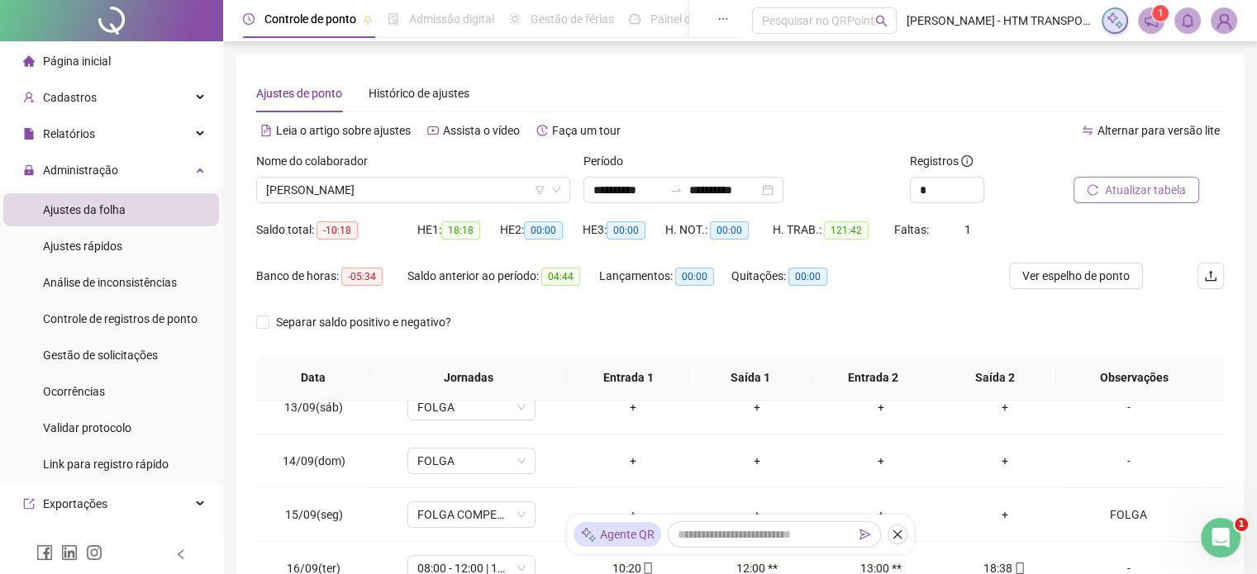
click at [1154, 191] on span "Atualizar tabela" at bounding box center [1145, 190] width 81 height 18
click at [455, 190] on span "[PERSON_NAME]" at bounding box center [413, 190] width 294 height 25
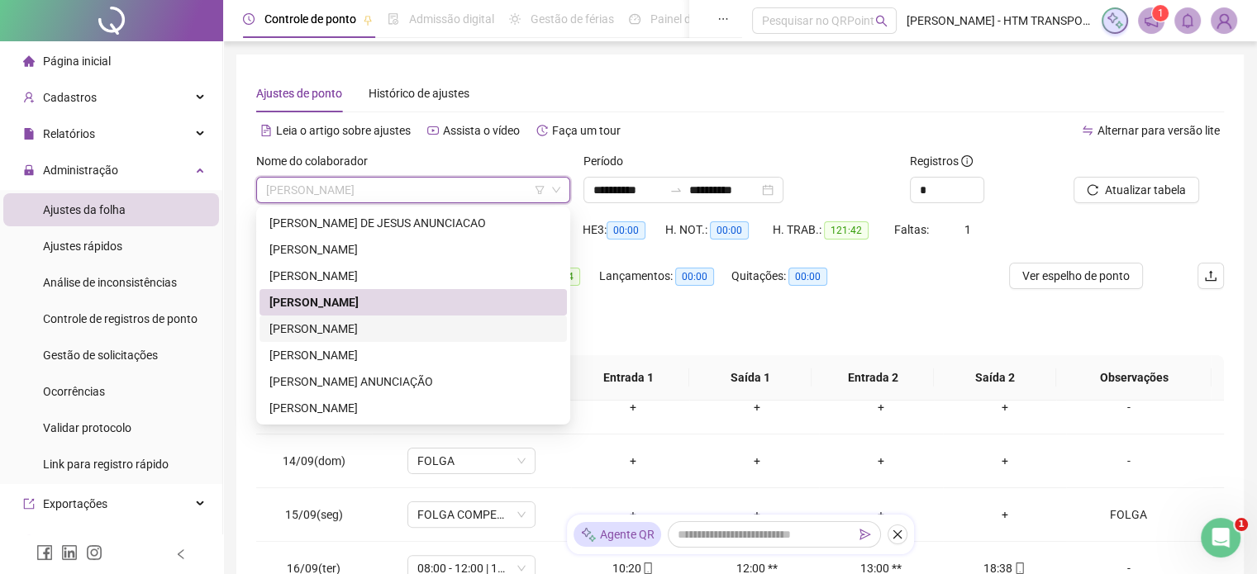
click at [335, 325] on div "[PERSON_NAME]" at bounding box center [413, 329] width 288 height 18
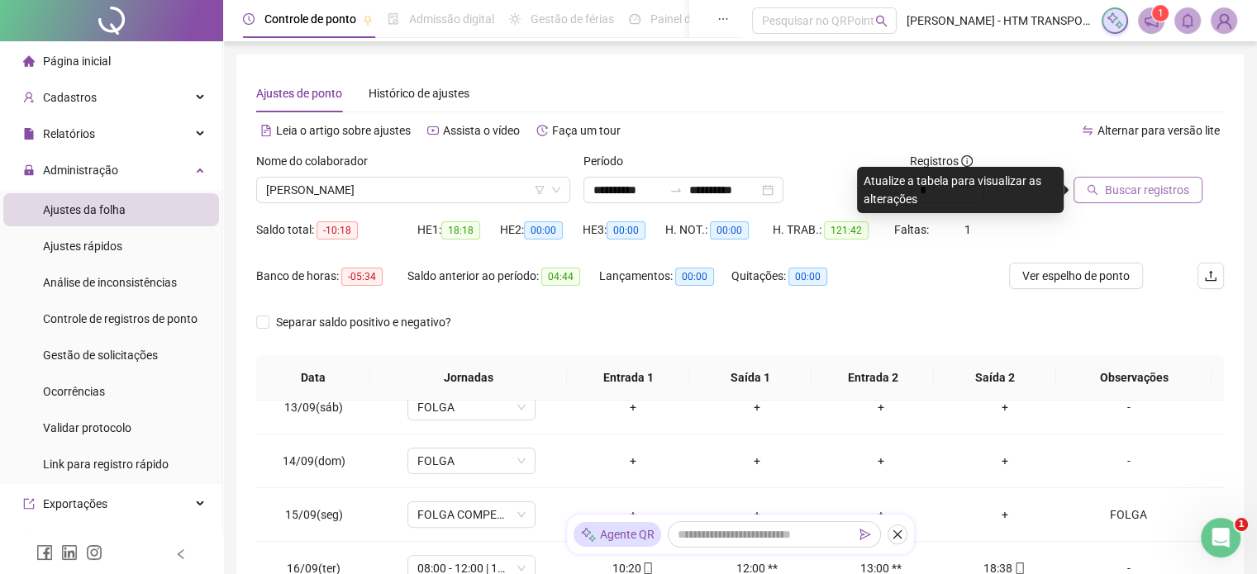
click at [1123, 194] on span "Buscar registros" at bounding box center [1147, 190] width 84 height 18
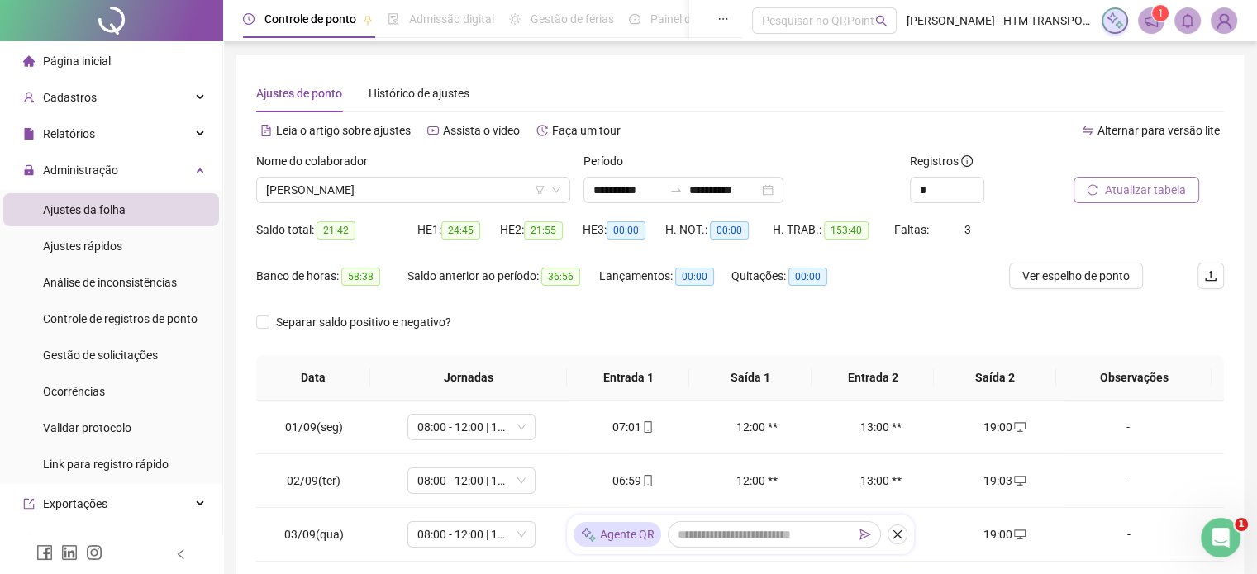
click at [1164, 200] on button "Atualizar tabela" at bounding box center [1136, 190] width 126 height 26
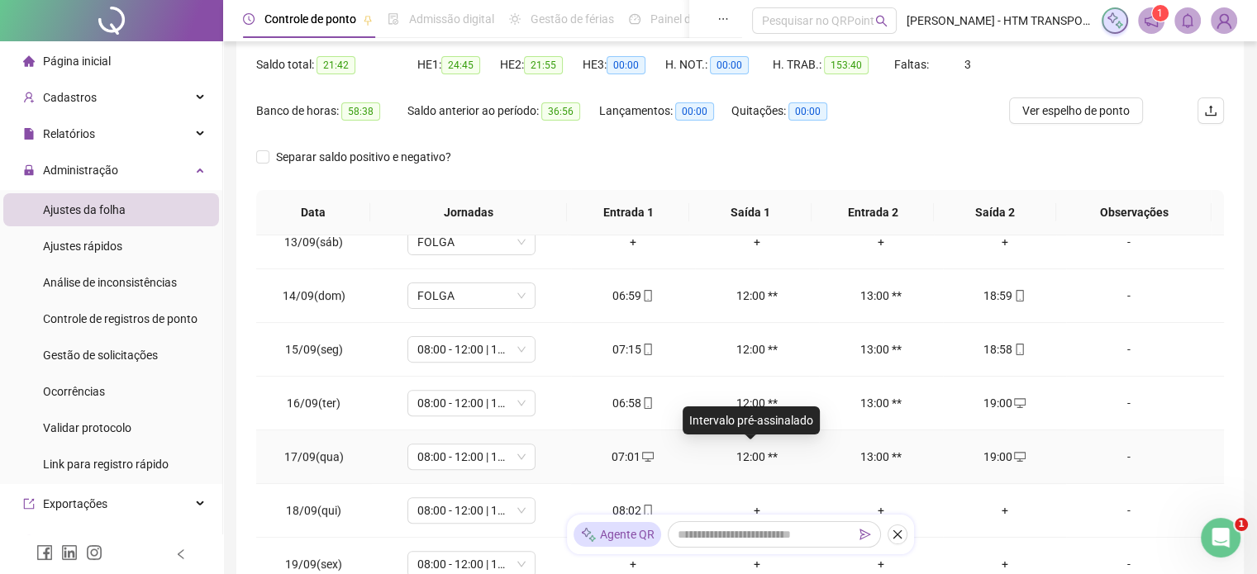
scroll to position [309, 0]
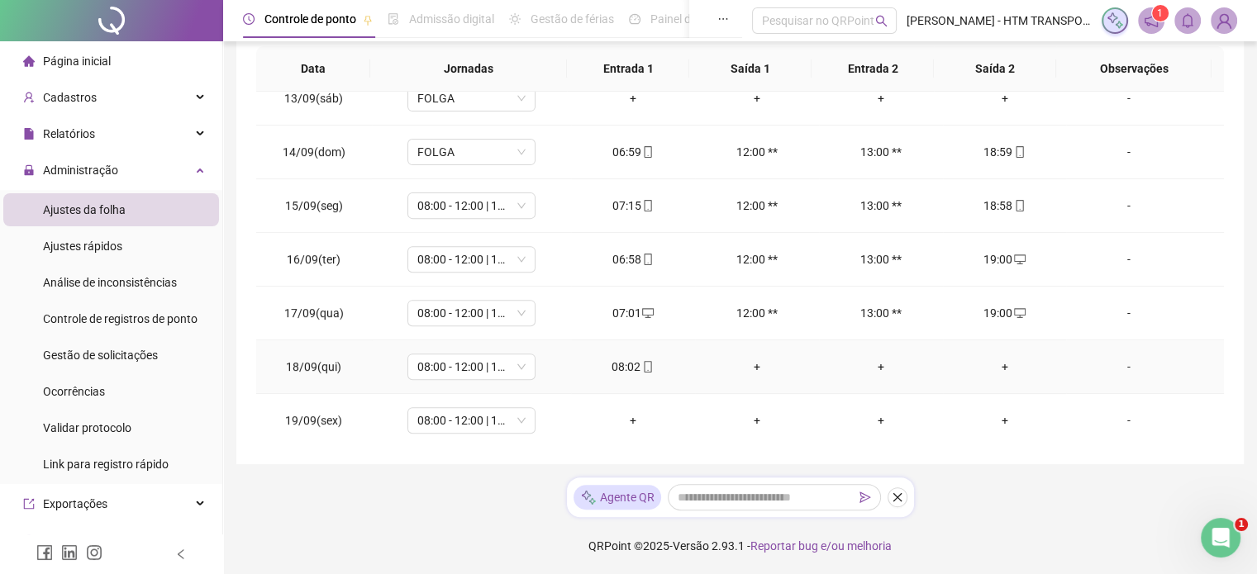
click at [997, 363] on div "+" at bounding box center [1005, 367] width 98 height 18
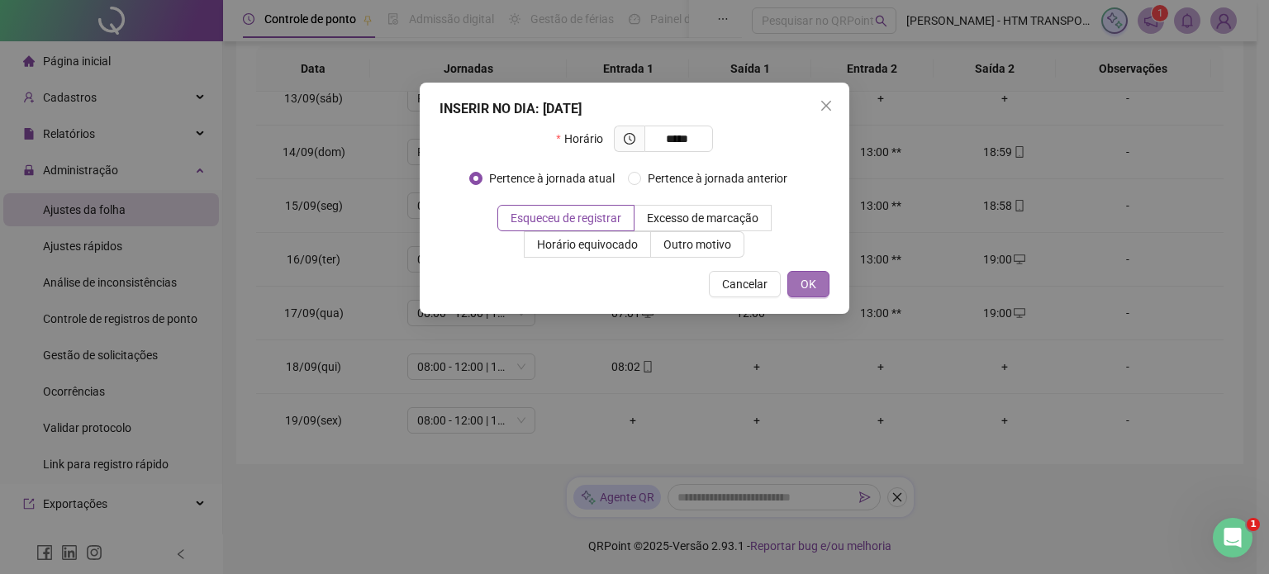
type input "*****"
click at [803, 278] on span "OK" at bounding box center [809, 284] width 16 height 18
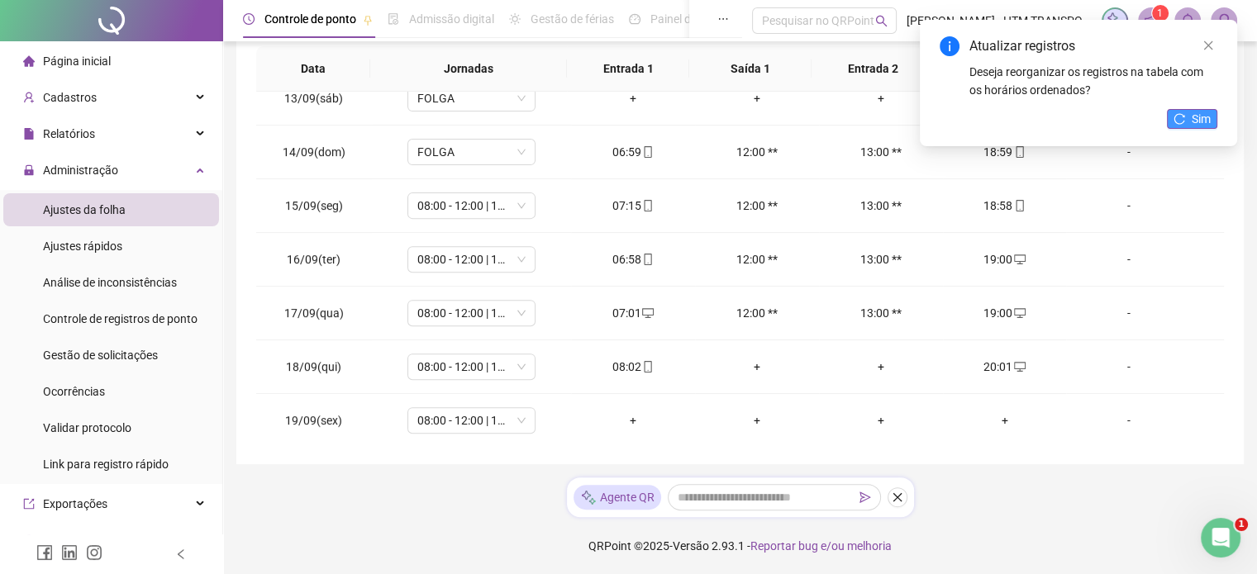
click at [1193, 117] on span "Sim" at bounding box center [1201, 119] width 19 height 18
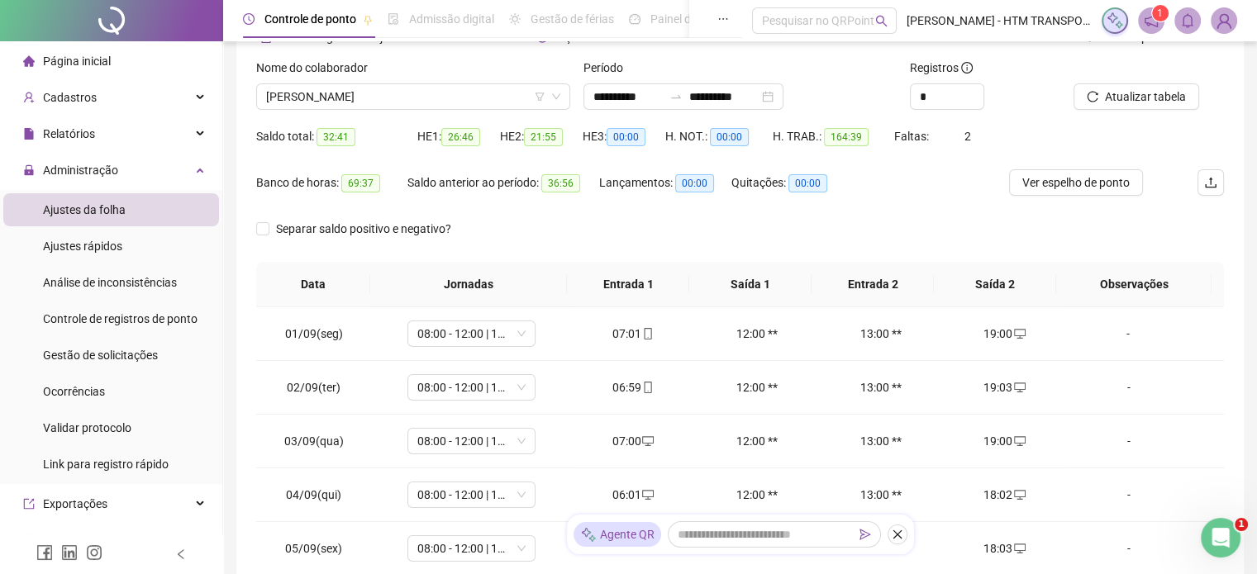
scroll to position [0, 0]
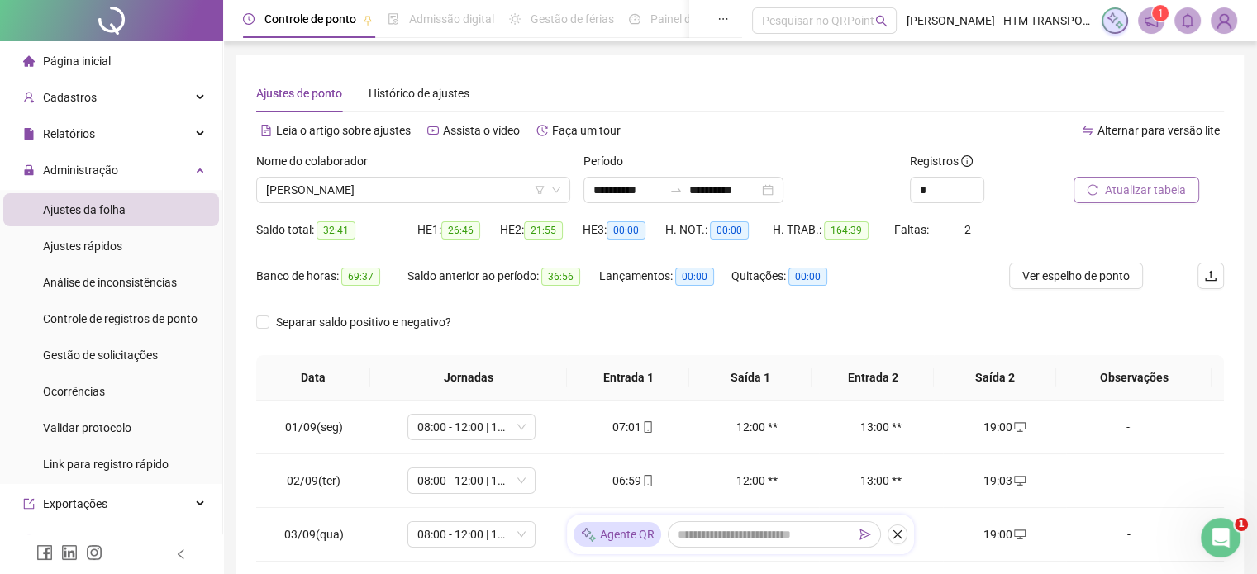
click at [1137, 188] on span "Atualizar tabela" at bounding box center [1145, 190] width 81 height 18
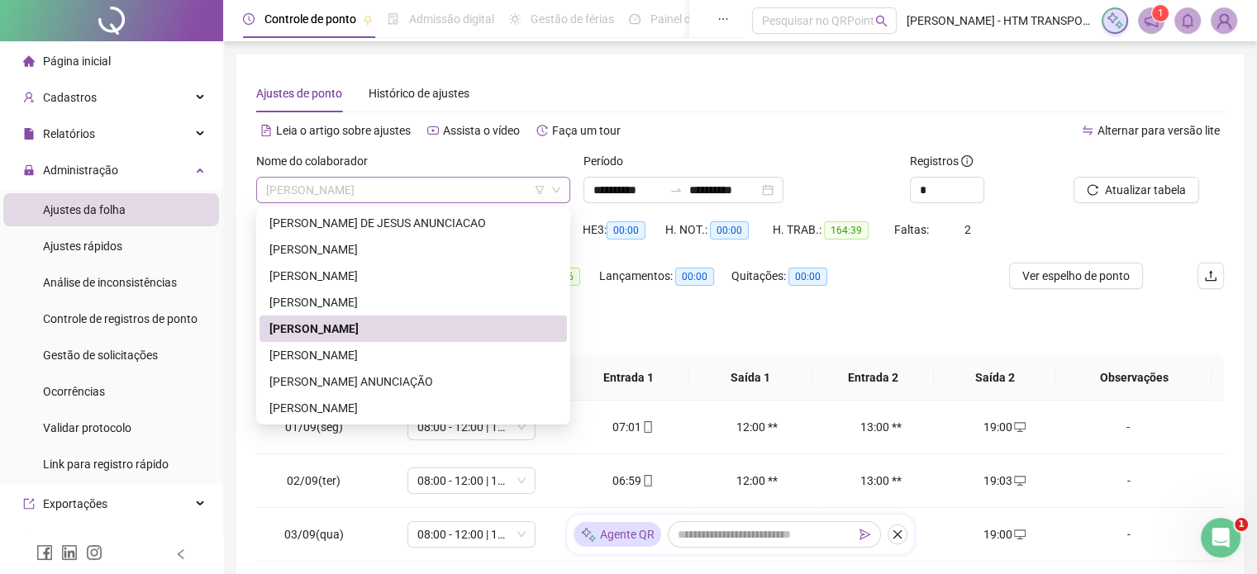
click at [474, 194] on span "[PERSON_NAME]" at bounding box center [413, 190] width 294 height 25
click at [337, 348] on div "[PERSON_NAME]" at bounding box center [413, 355] width 288 height 18
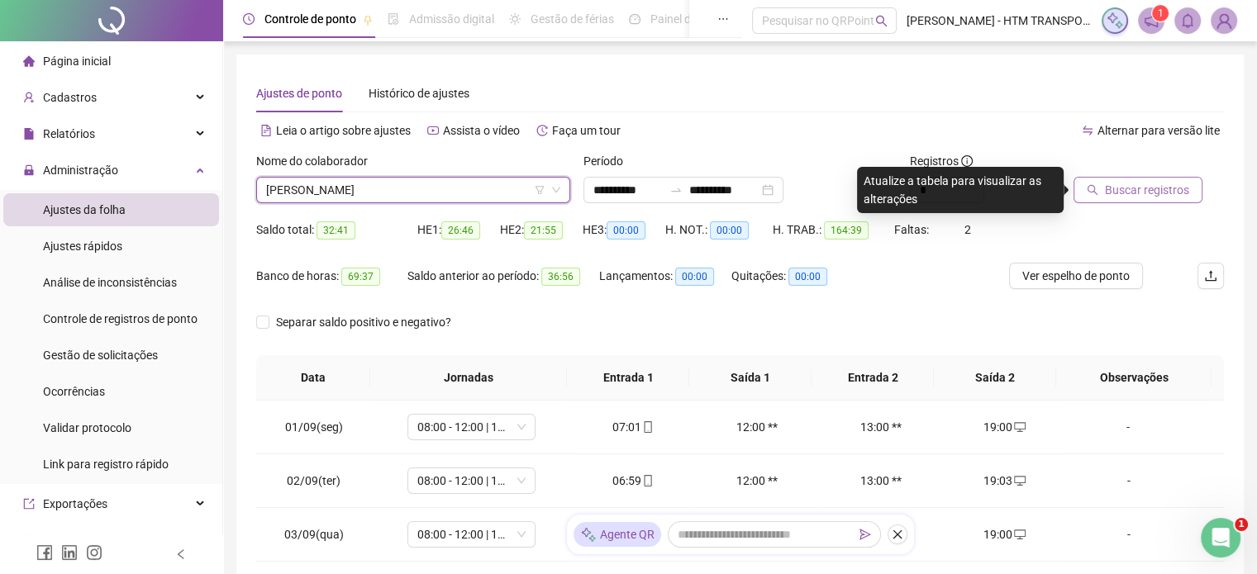
click at [1159, 194] on span "Buscar registros" at bounding box center [1147, 190] width 84 height 18
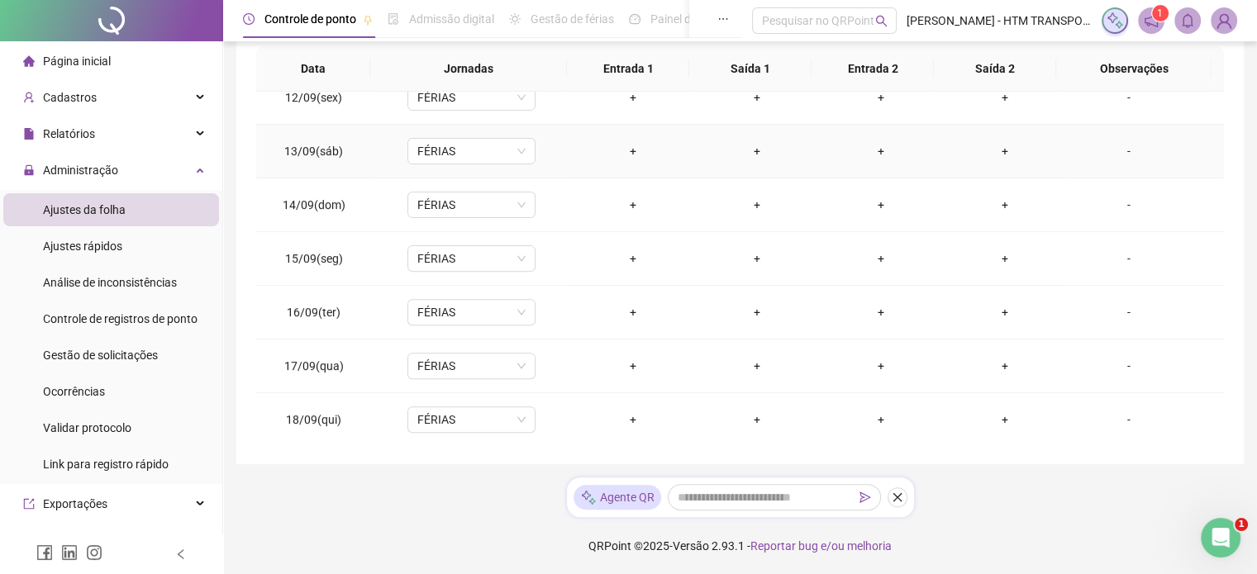
scroll to position [664, 0]
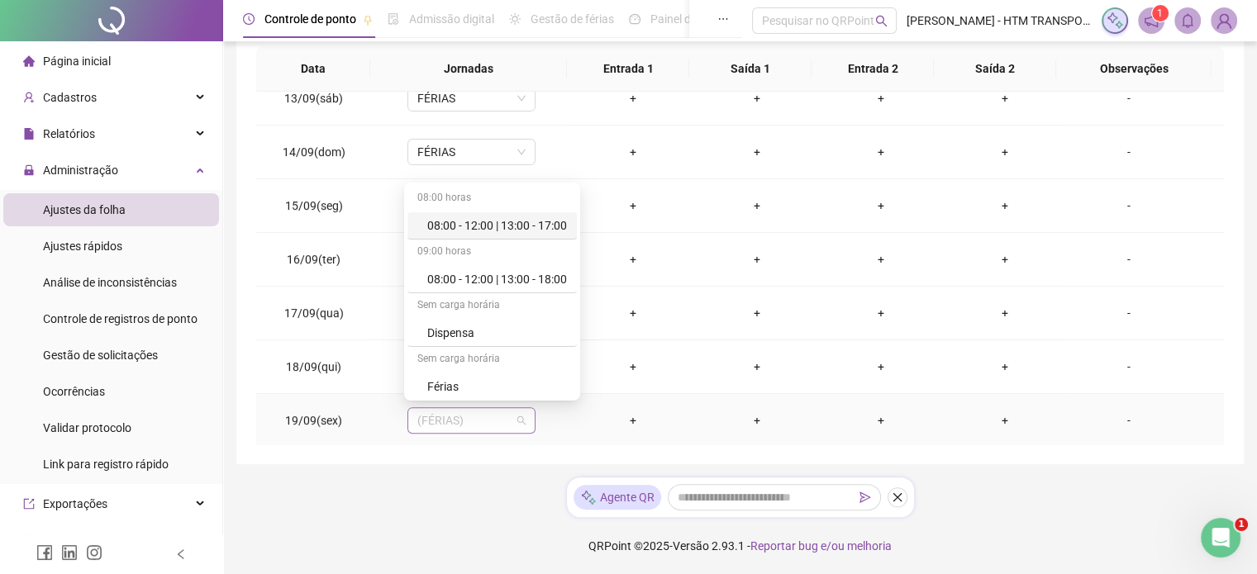
click at [523, 416] on div "(FÉRIAS)" at bounding box center [471, 420] width 128 height 26
click at [433, 391] on div "Férias" at bounding box center [497, 387] width 140 height 18
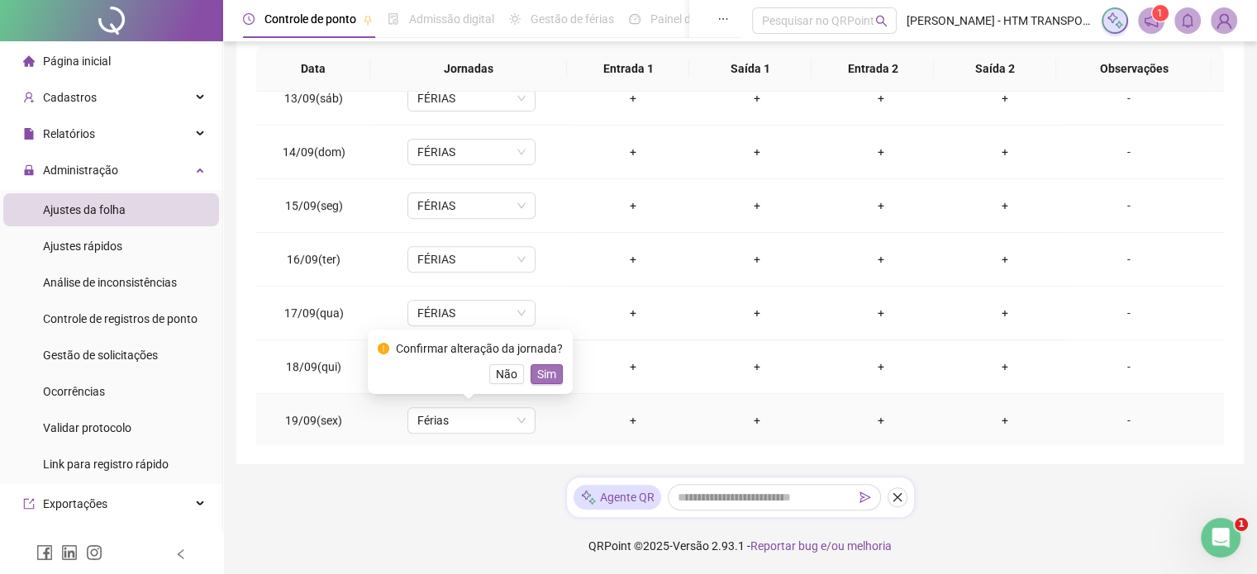
click at [537, 374] on span "Sim" at bounding box center [546, 374] width 19 height 18
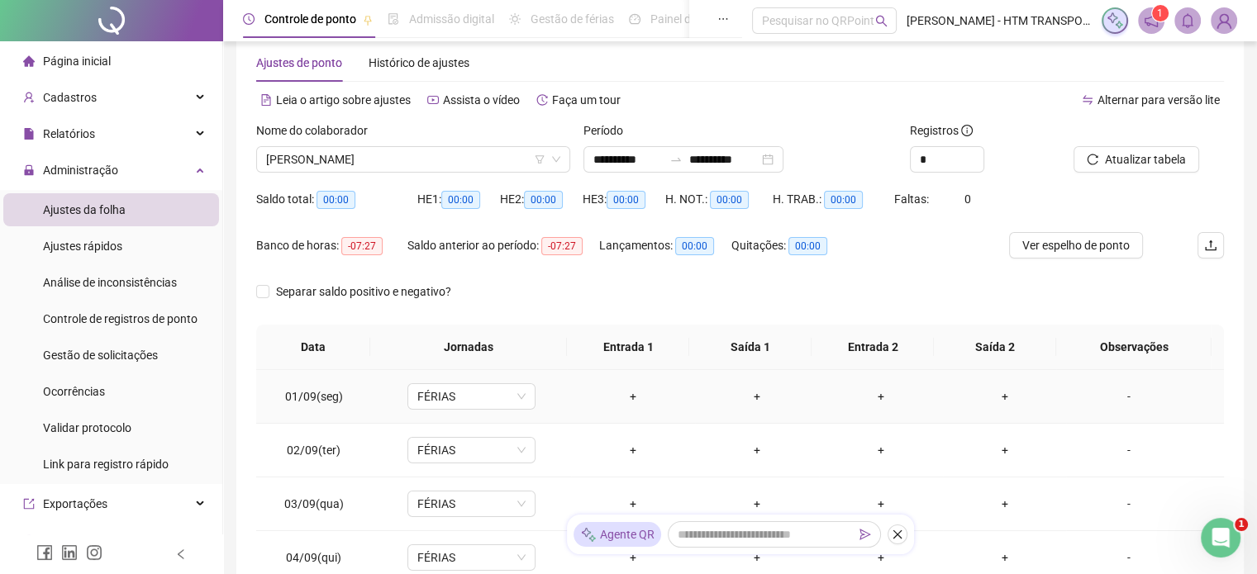
scroll to position [0, 0]
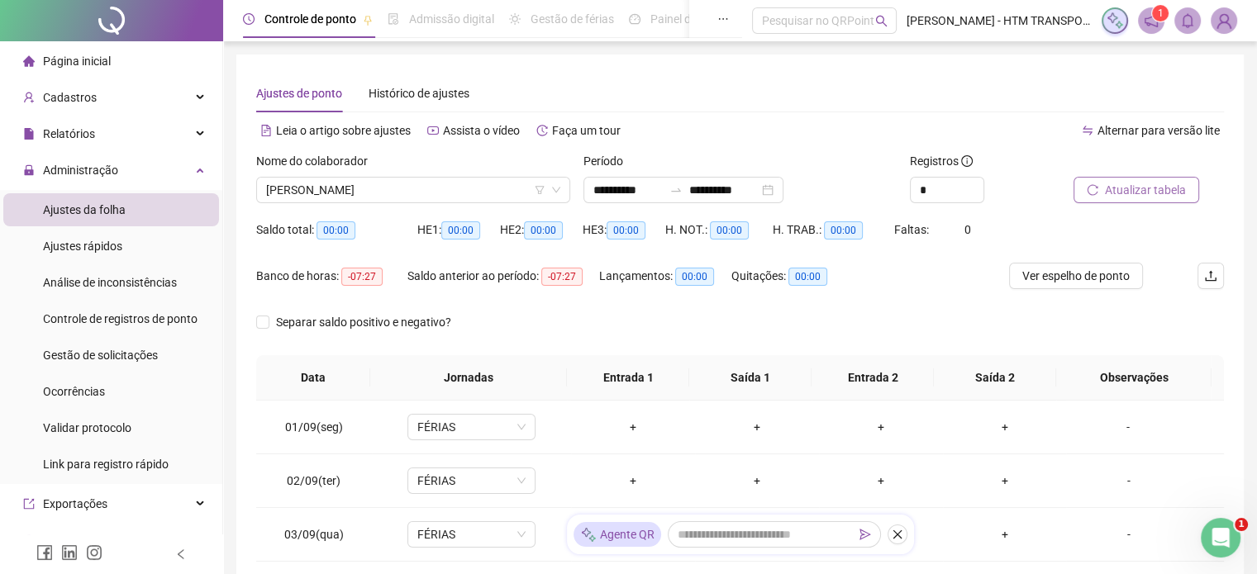
click at [1126, 191] on span "Atualizar tabela" at bounding box center [1145, 190] width 81 height 18
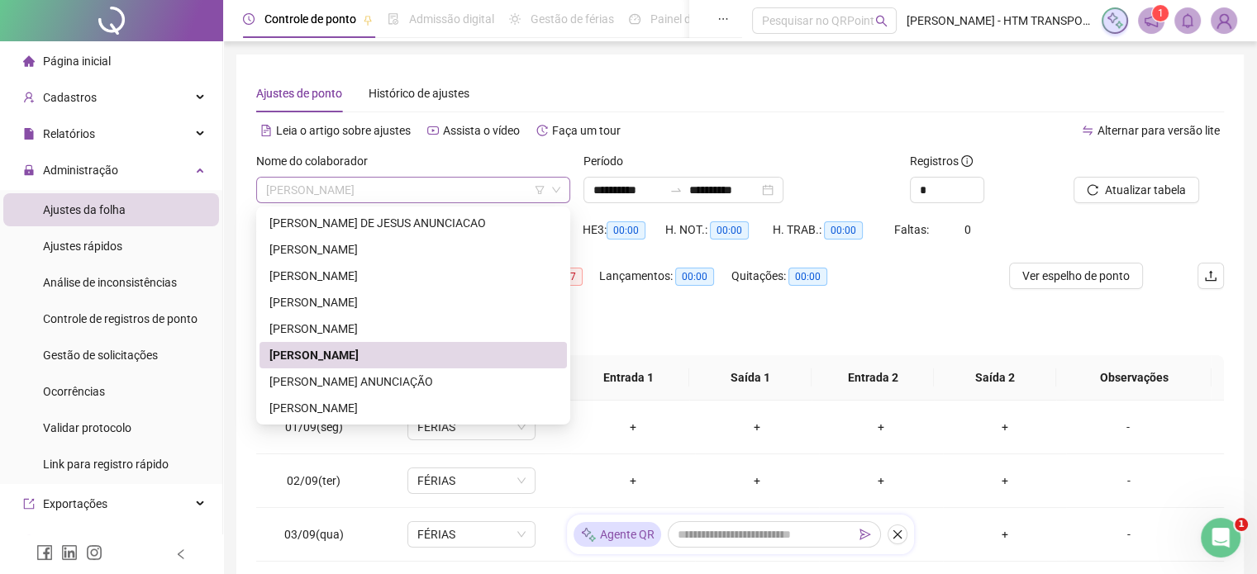
click at [491, 201] on span "[PERSON_NAME]" at bounding box center [413, 190] width 294 height 25
click at [374, 384] on div "[PERSON_NAME] ANUNCIAÇÃO" at bounding box center [413, 382] width 288 height 18
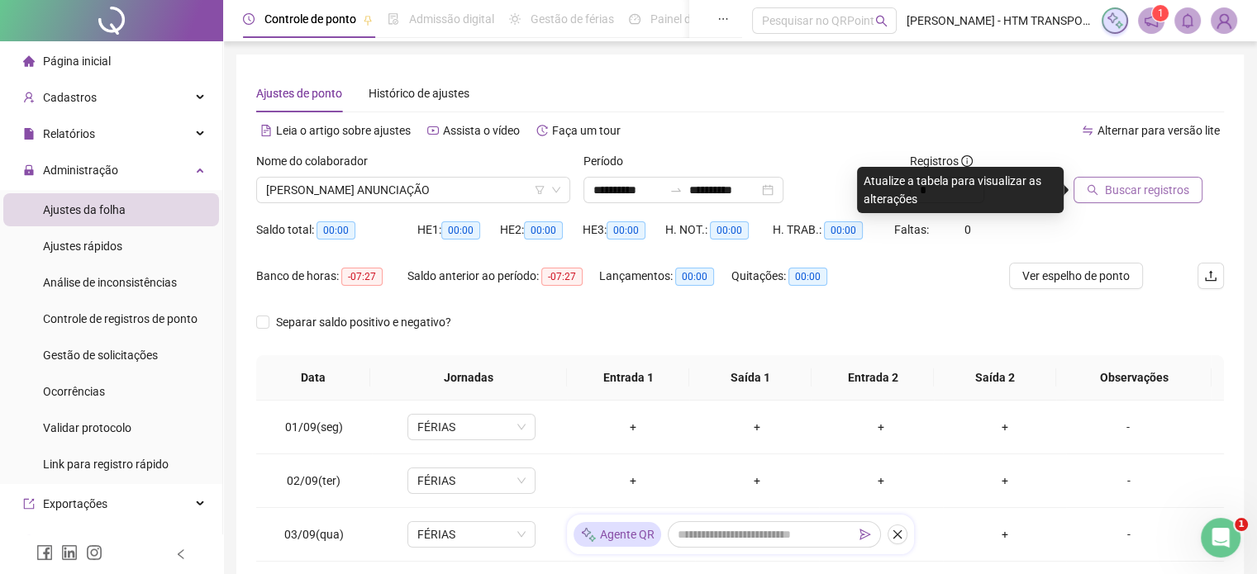
click at [1116, 197] on span "Buscar registros" at bounding box center [1147, 190] width 84 height 18
click at [1116, 197] on body "**********" at bounding box center [628, 287] width 1257 height 574
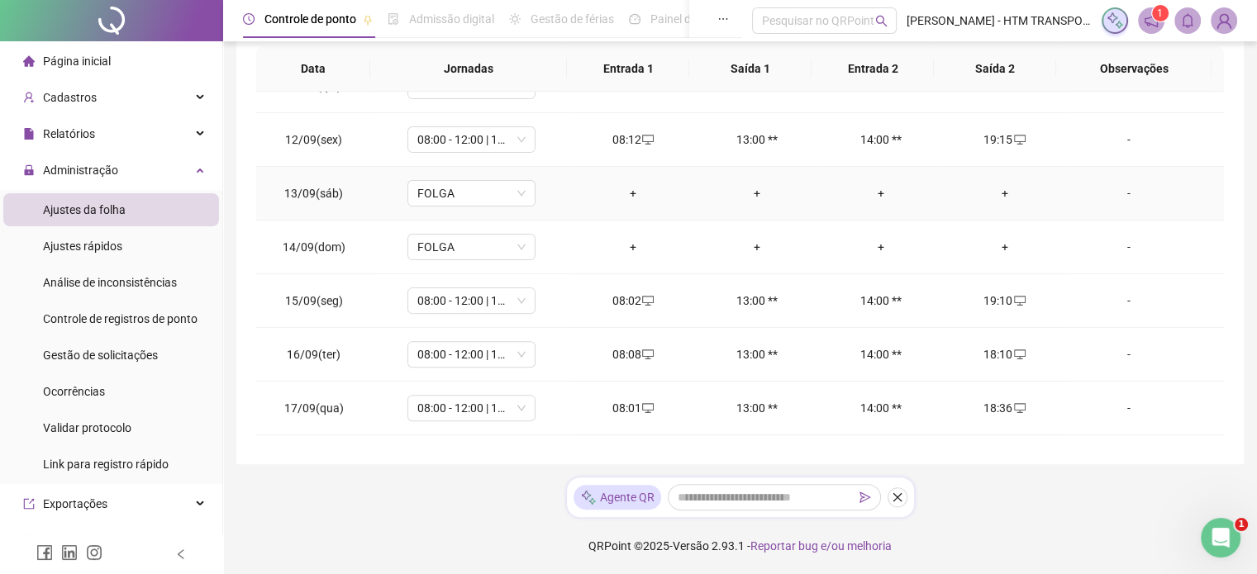
scroll to position [664, 0]
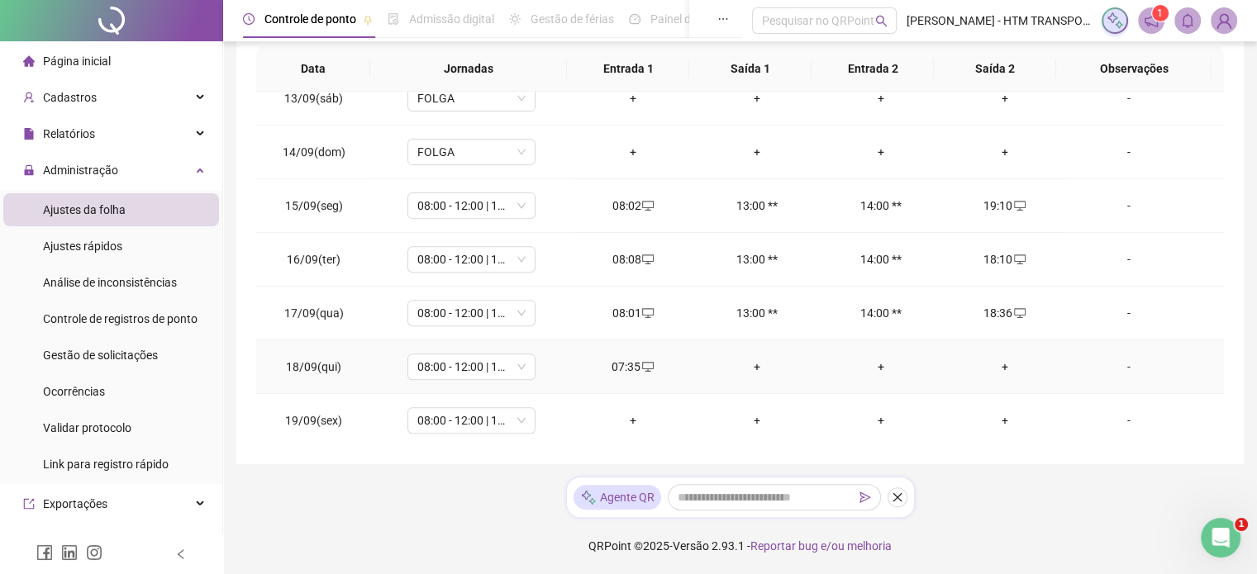
click at [992, 367] on div "+" at bounding box center [1005, 367] width 98 height 18
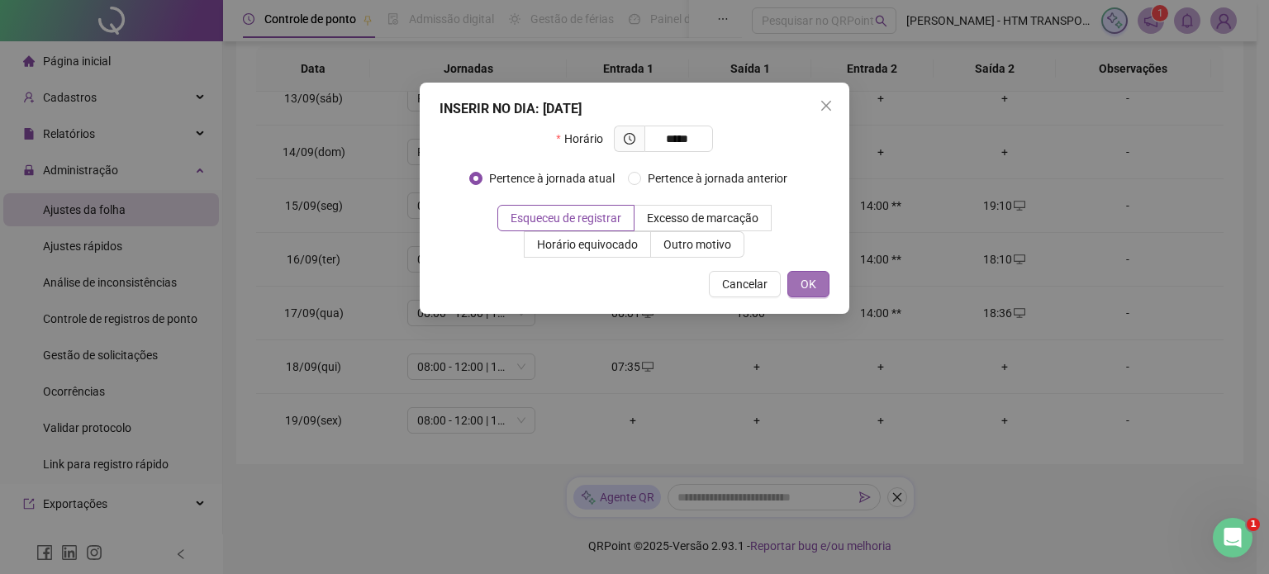
type input "*****"
click at [812, 280] on span "OK" at bounding box center [809, 284] width 16 height 18
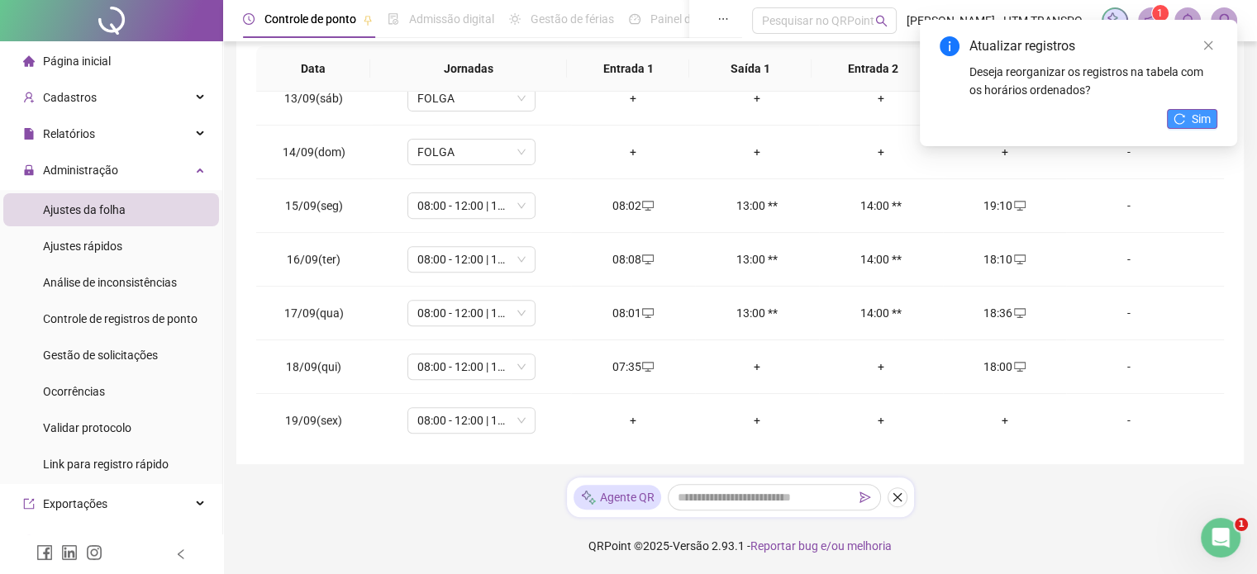
click at [1193, 121] on span "Sim" at bounding box center [1201, 119] width 19 height 18
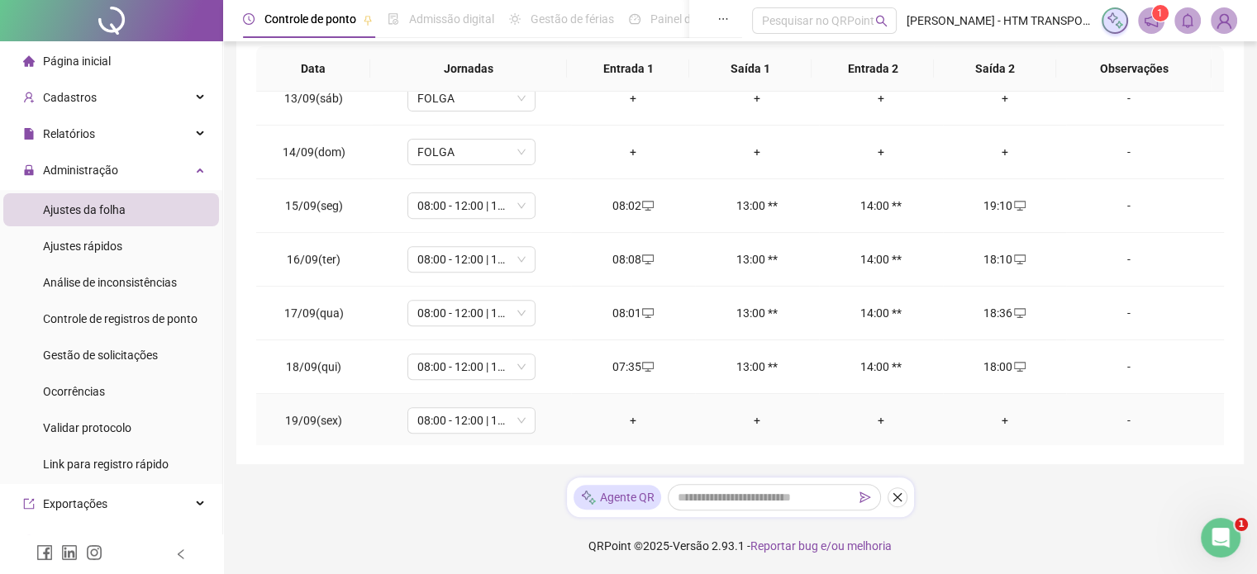
click at [621, 412] on div "+" at bounding box center [633, 421] width 98 height 18
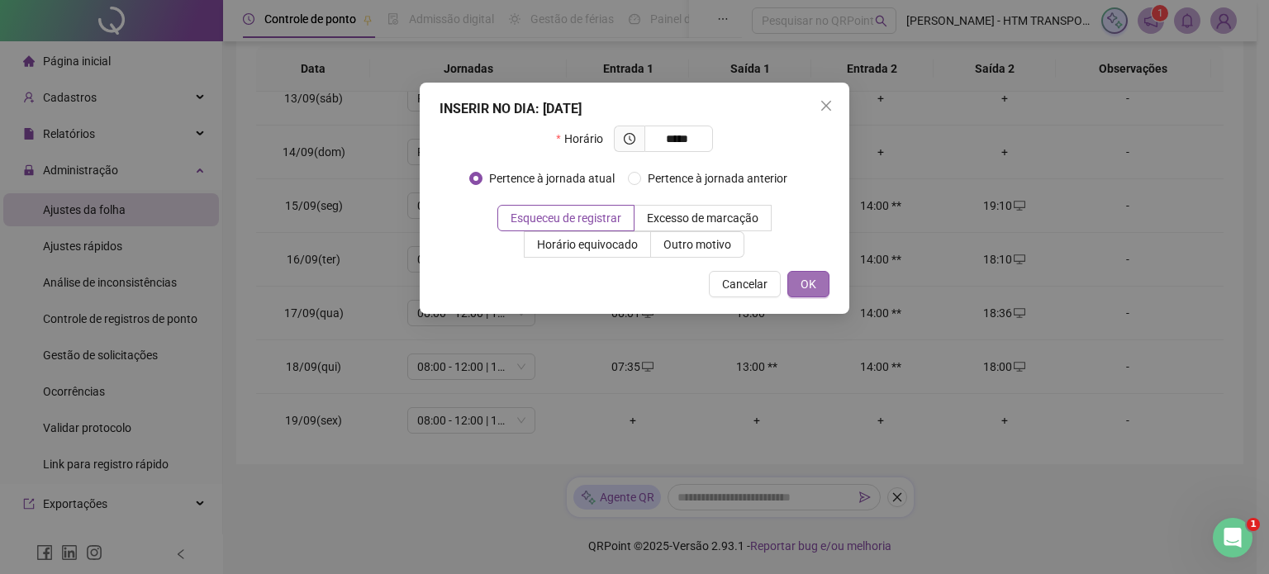
type input "*****"
click at [809, 284] on span "OK" at bounding box center [809, 284] width 16 height 18
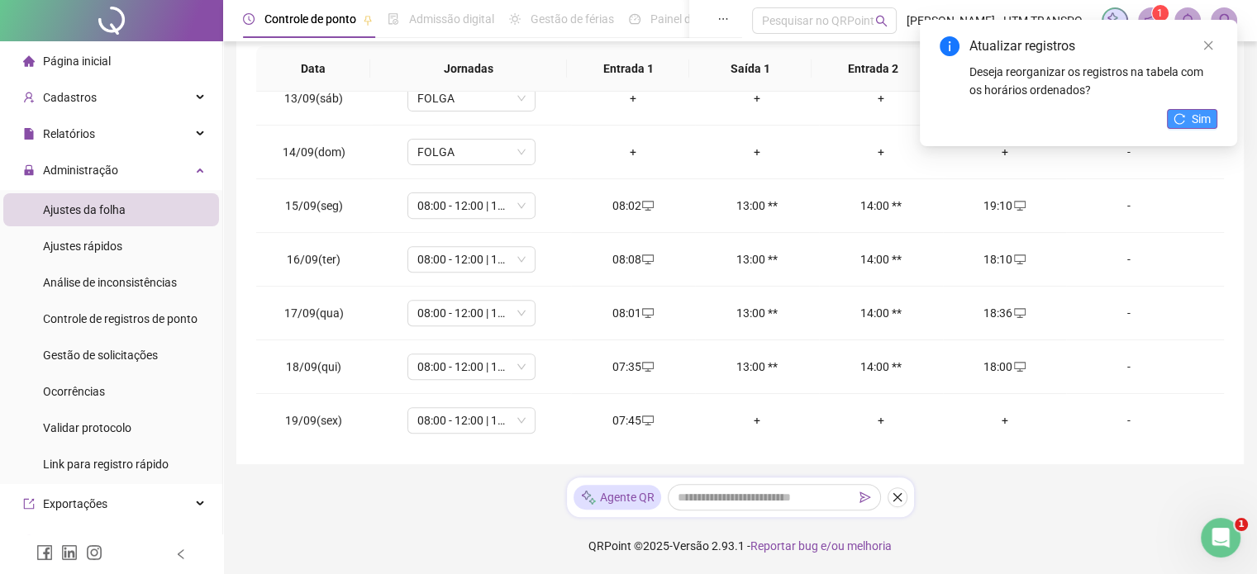
click at [1184, 115] on icon "reload" at bounding box center [1179, 119] width 12 height 12
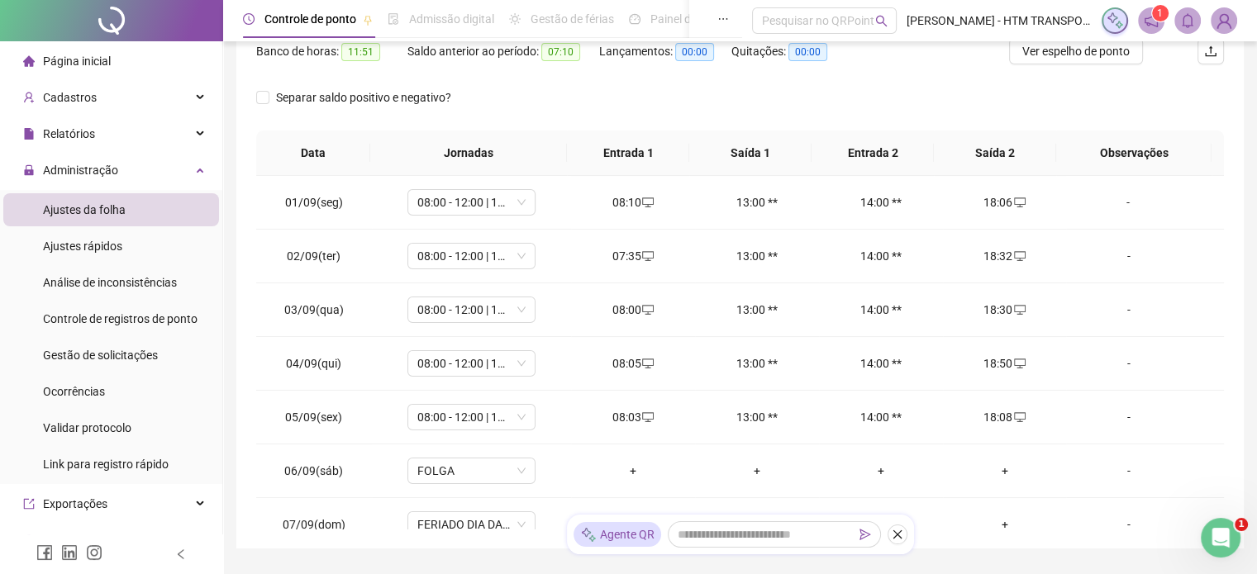
scroll to position [0, 0]
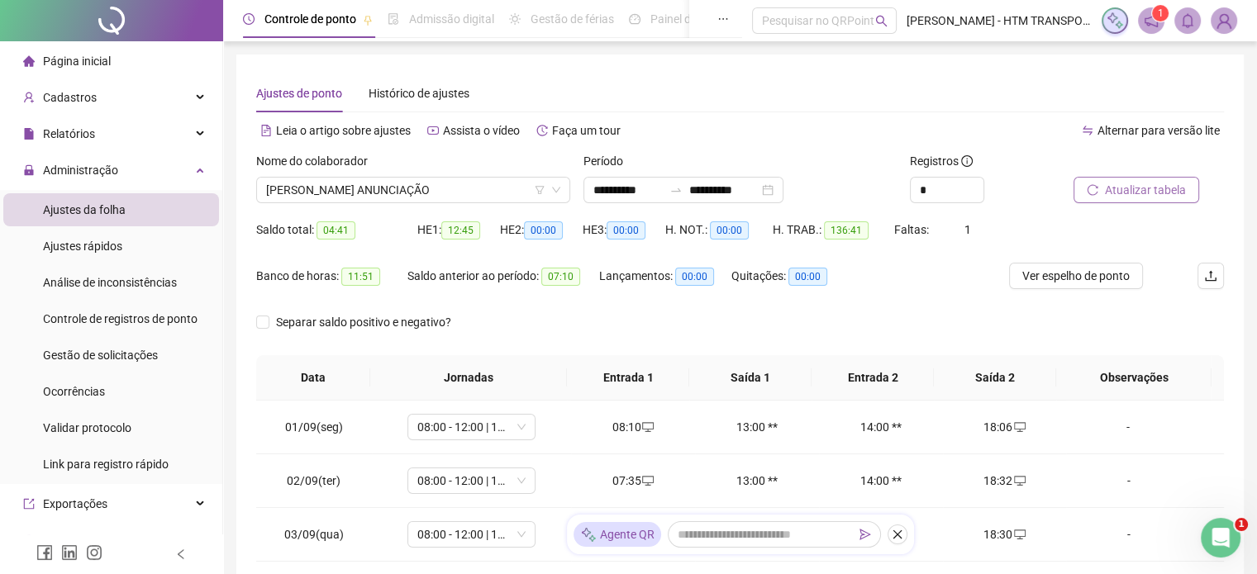
click at [1116, 178] on button "Atualizar tabela" at bounding box center [1136, 190] width 126 height 26
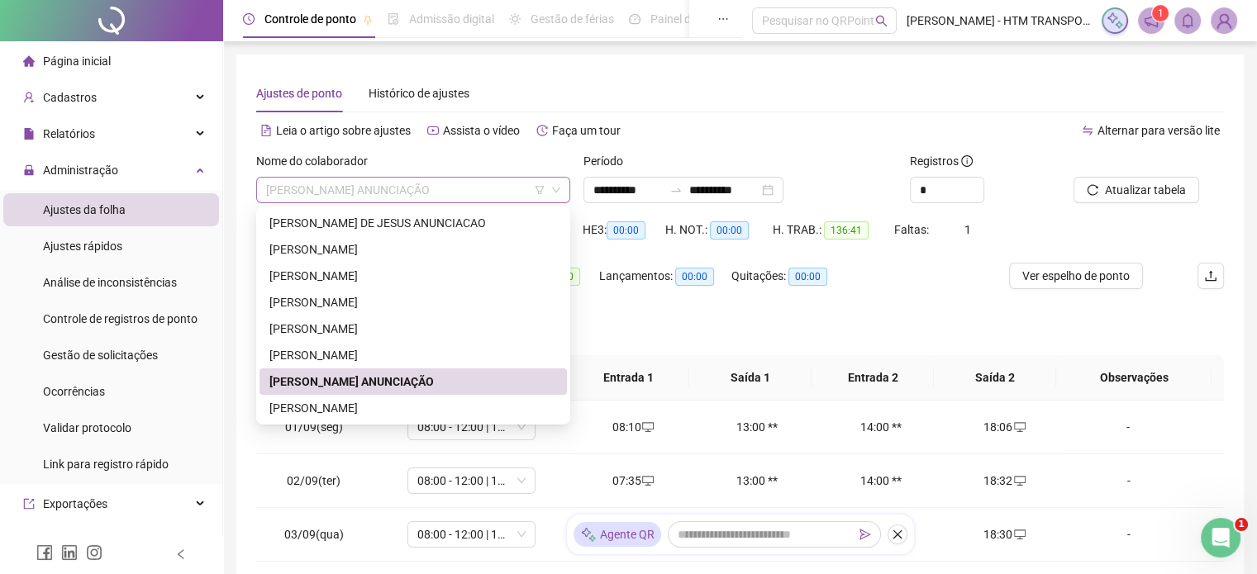
click at [509, 189] on span "[PERSON_NAME] ANUNCIAÇÃO" at bounding box center [413, 190] width 294 height 25
click at [387, 408] on div "[PERSON_NAME]" at bounding box center [413, 408] width 288 height 18
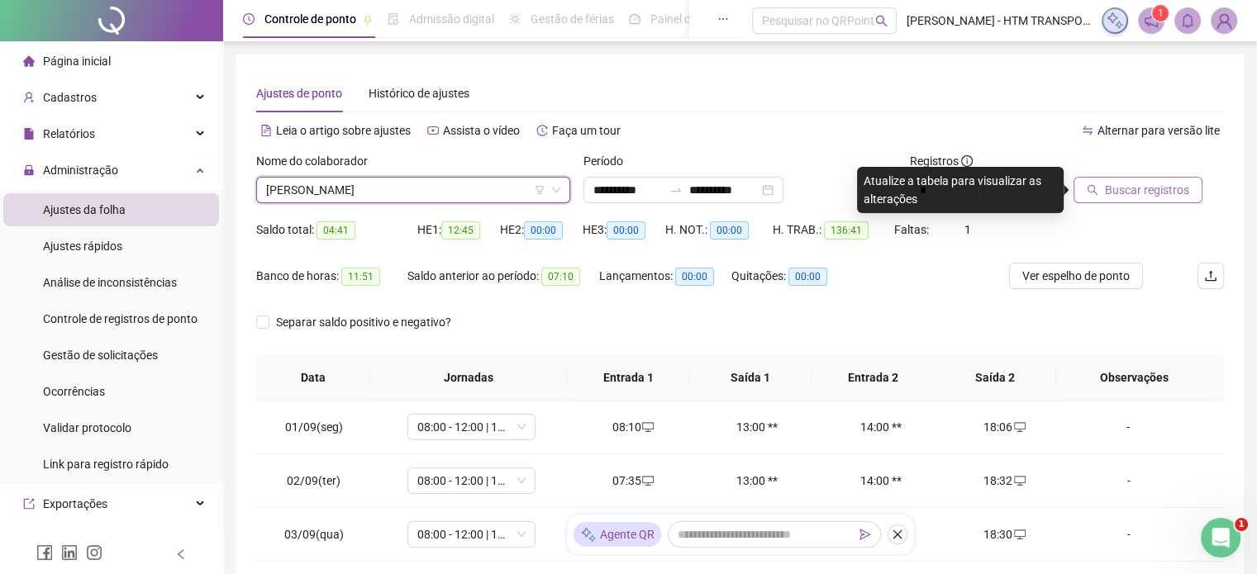
click at [1126, 185] on span "Buscar registros" at bounding box center [1147, 190] width 84 height 18
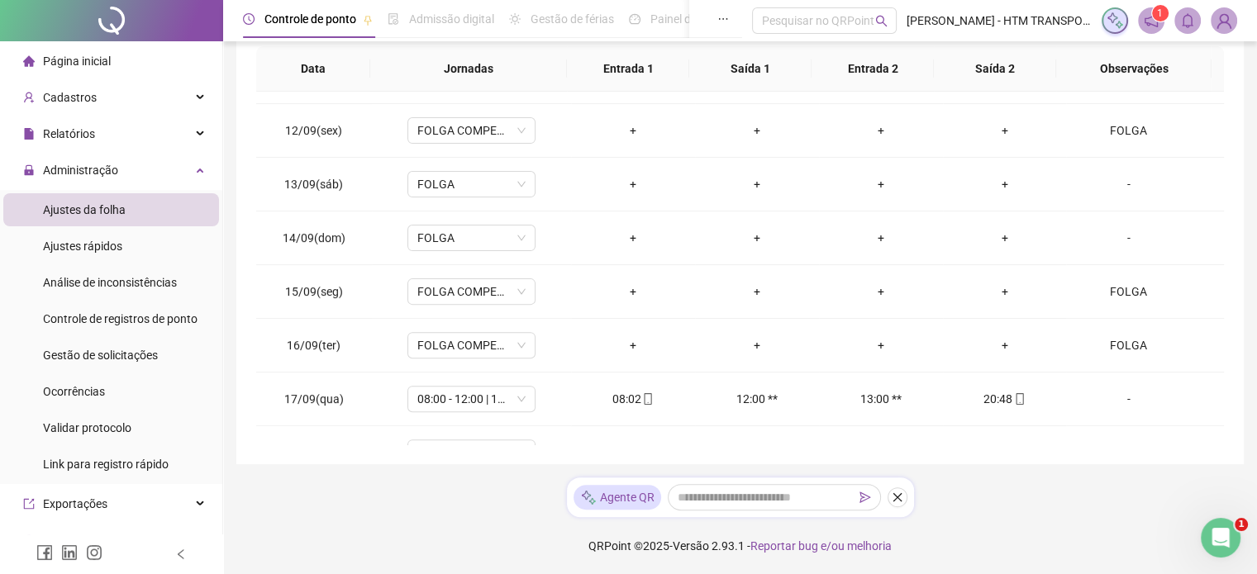
scroll to position [664, 0]
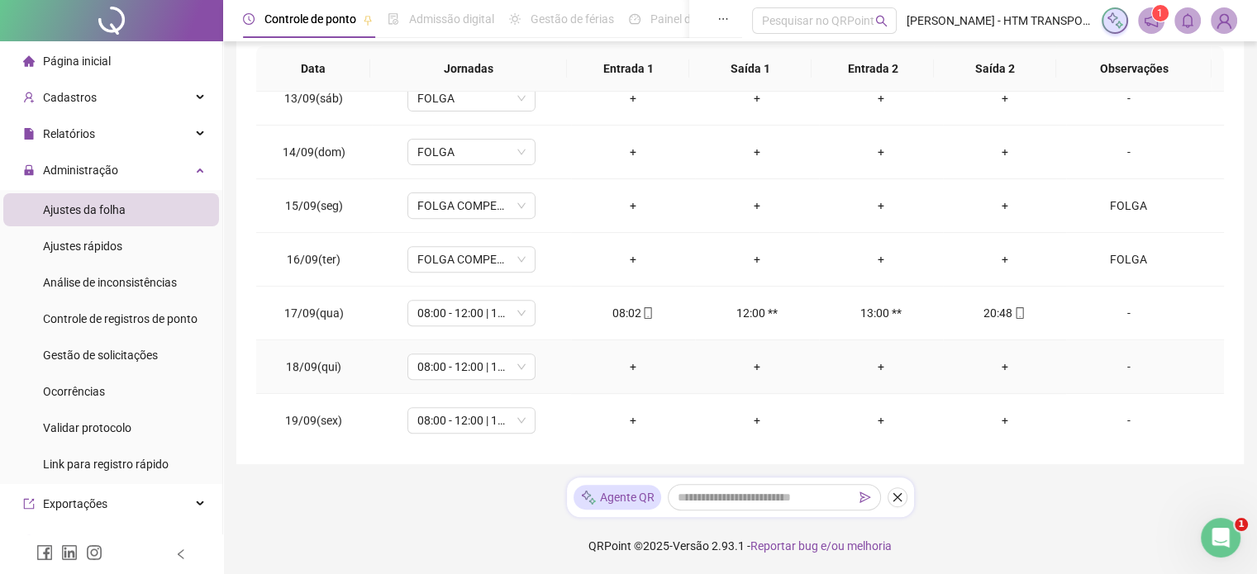
click at [628, 358] on div "+" at bounding box center [633, 367] width 98 height 18
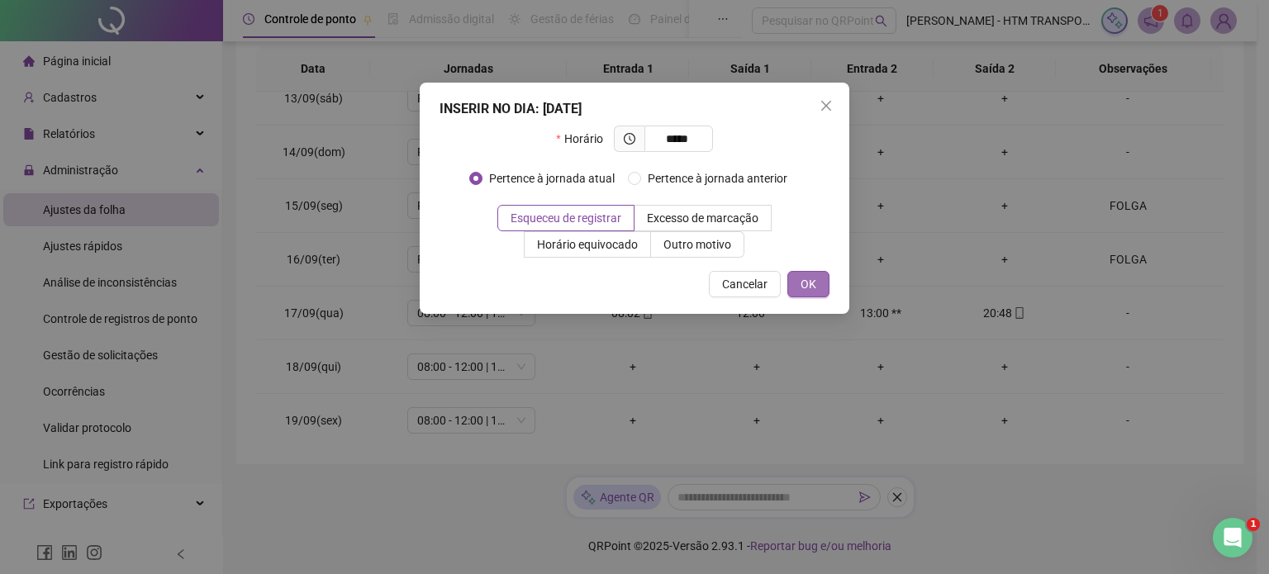
type input "*****"
click at [813, 275] on span "OK" at bounding box center [809, 284] width 16 height 18
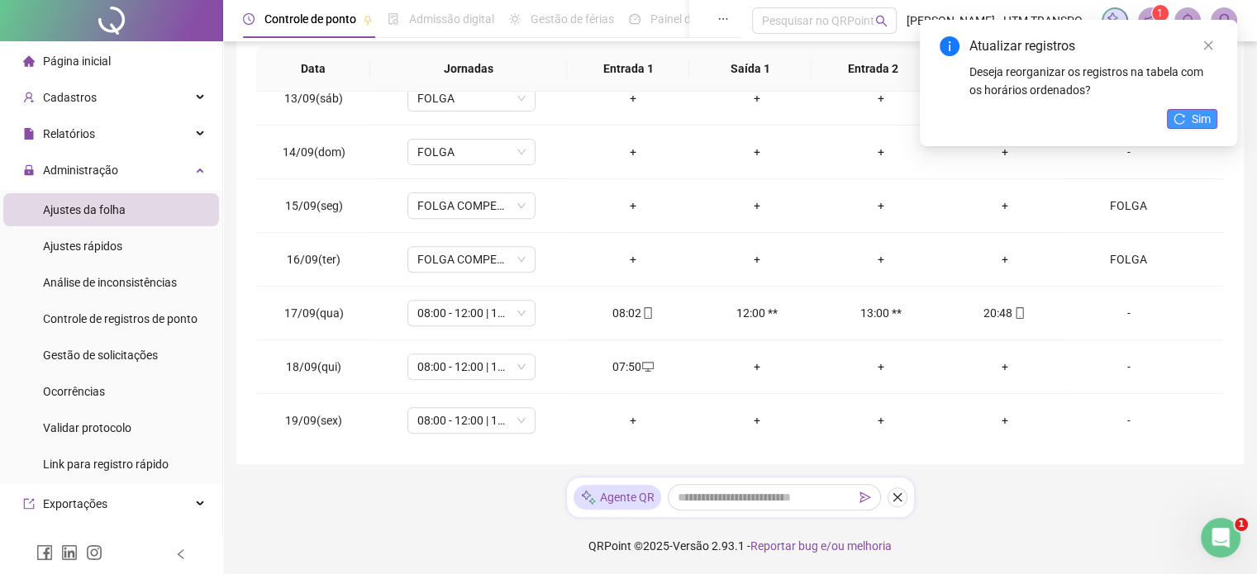
click at [1190, 121] on button "Sim" at bounding box center [1192, 119] width 50 height 20
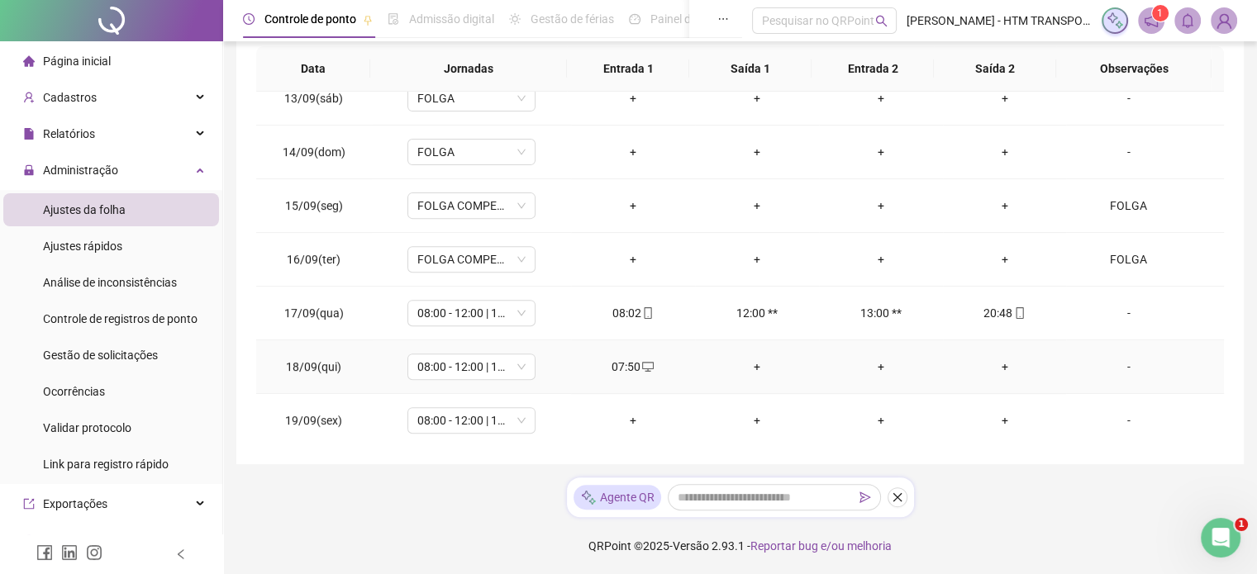
click at [998, 362] on div "+" at bounding box center [1005, 367] width 98 height 18
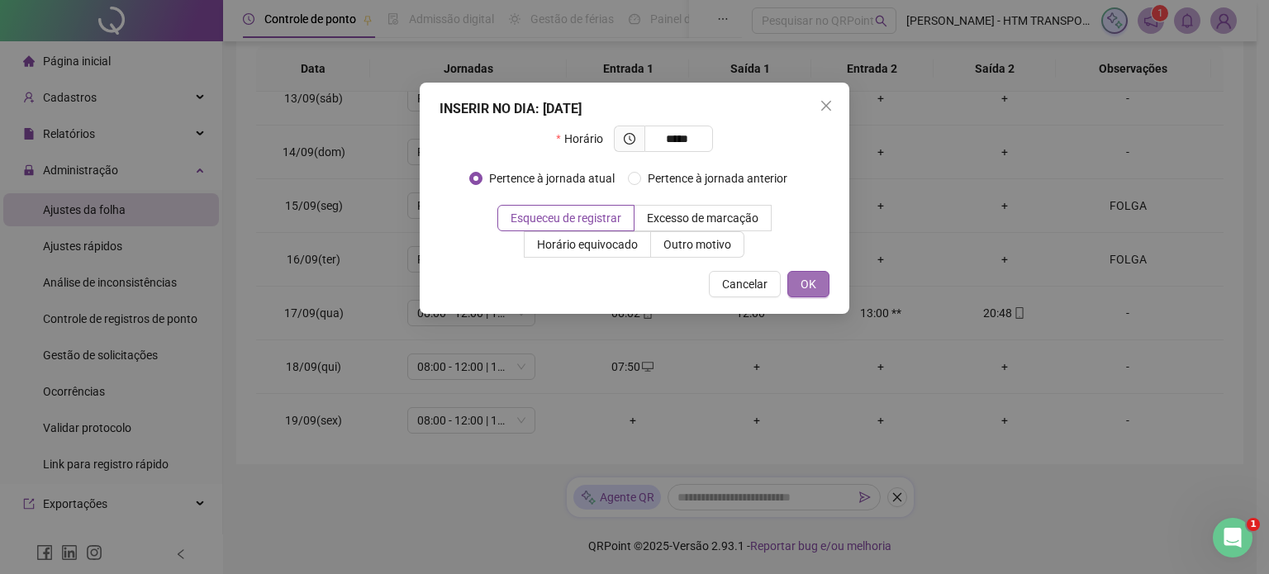
type input "*****"
click at [816, 283] on span "OK" at bounding box center [809, 284] width 16 height 18
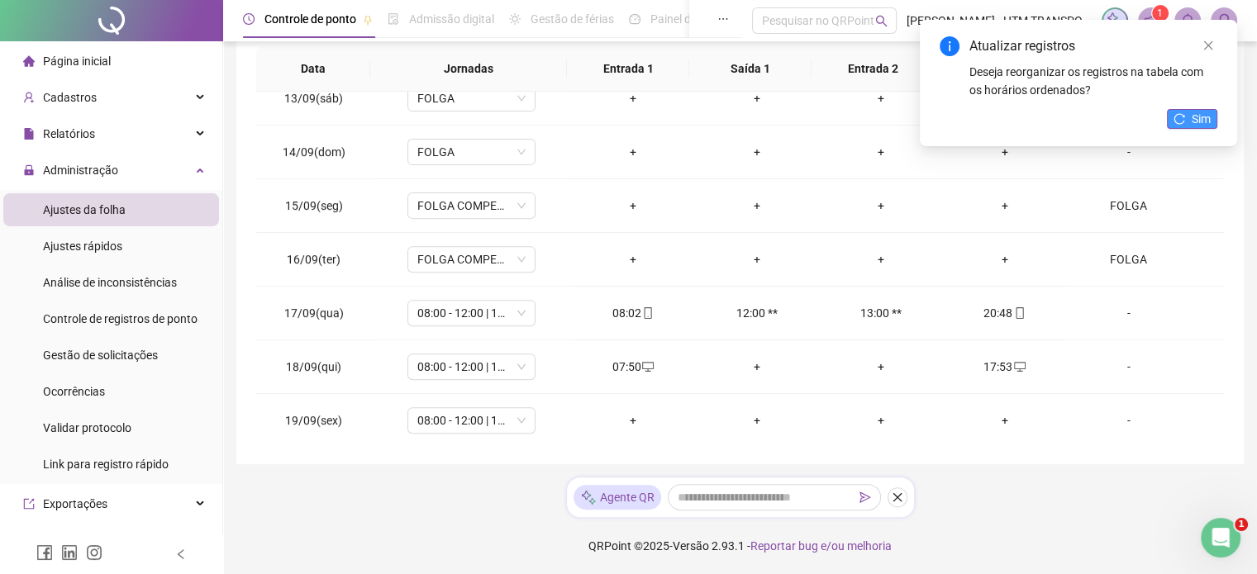
click at [1195, 124] on span "Sim" at bounding box center [1201, 119] width 19 height 18
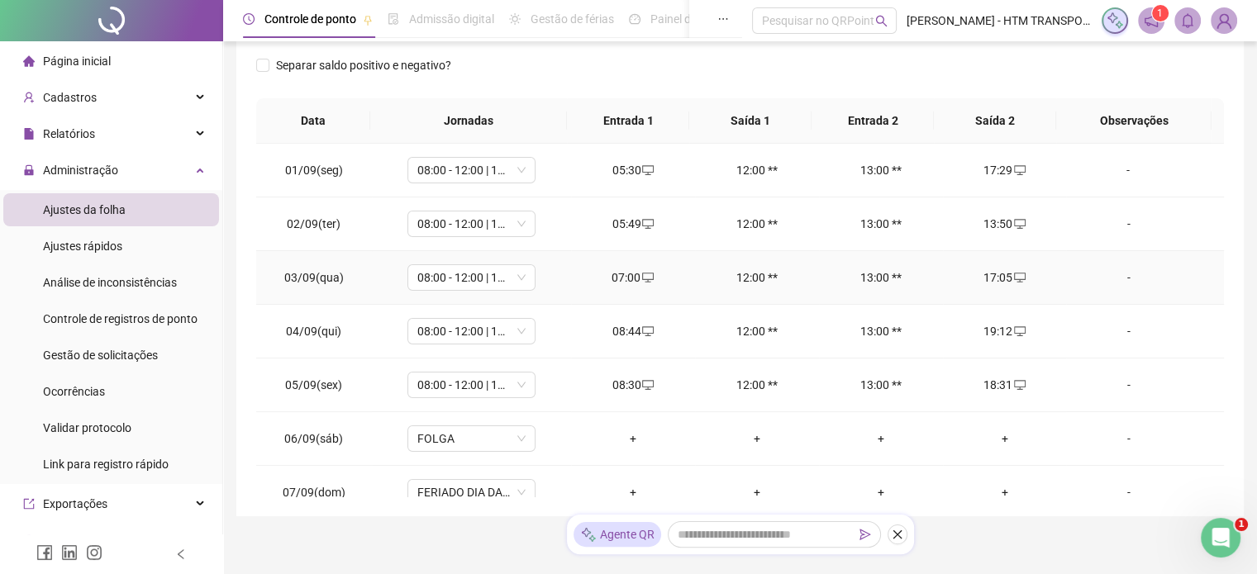
scroll to position [0, 0]
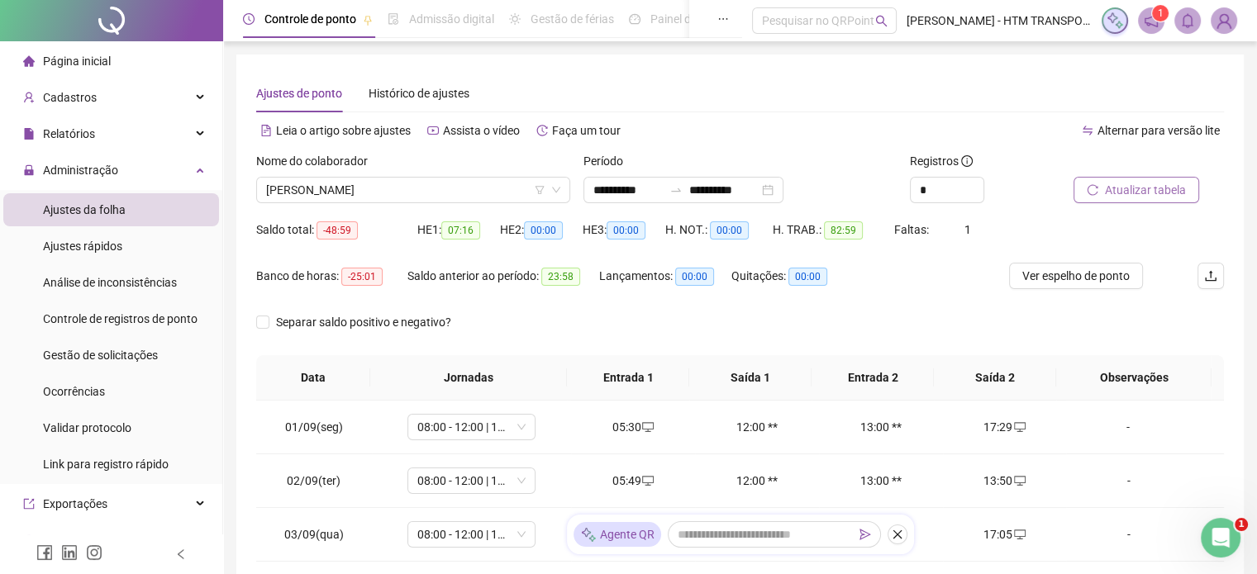
click at [1137, 196] on span "Atualizar tabela" at bounding box center [1145, 190] width 81 height 18
click at [1137, 196] on body "**********" at bounding box center [628, 287] width 1257 height 574
click at [1124, 187] on span "Atualizar tabela" at bounding box center [1145, 190] width 81 height 18
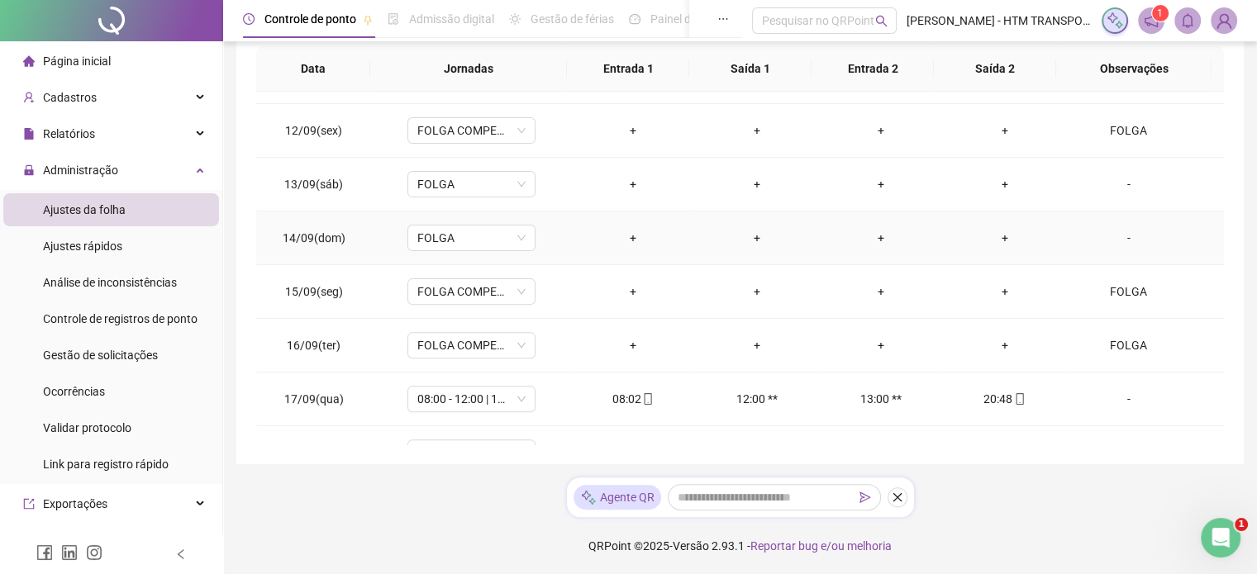
scroll to position [664, 0]
